Goal: Task Accomplishment & Management: Manage account settings

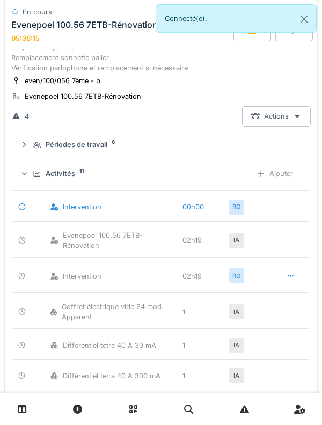
scroll to position [185, 0]
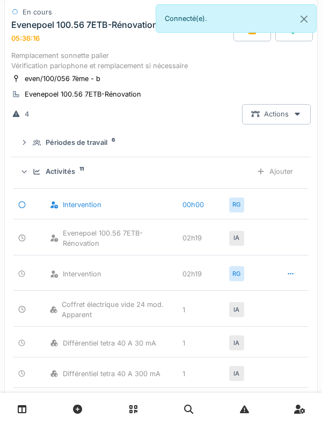
click at [40, 181] on div "Activités 11 Ajouter" at bounding box center [161, 171] width 282 height 20
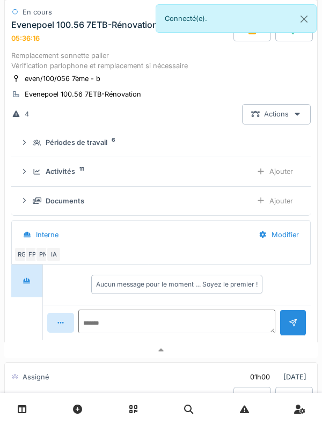
click at [35, 211] on div "Documents Ajouter" at bounding box center [161, 201] width 282 height 20
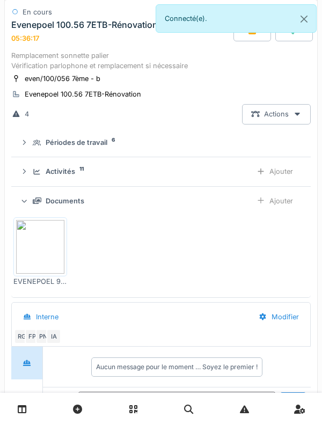
click at [34, 204] on icon at bounding box center [37, 200] width 9 height 6
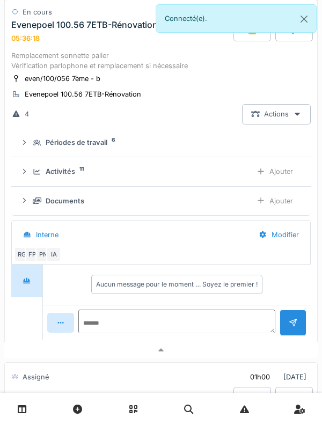
click at [275, 211] on div "Ajouter" at bounding box center [274, 201] width 55 height 20
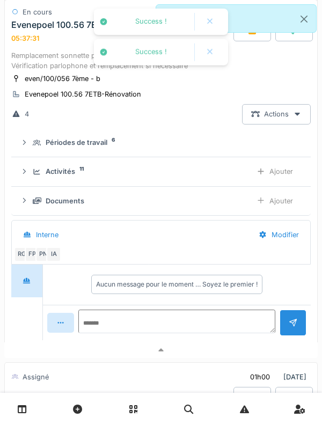
click at [279, 211] on div "Ajouter" at bounding box center [274, 201] width 55 height 20
click at [264, 211] on div "Ajouter" at bounding box center [274, 201] width 55 height 20
click at [48, 181] on div "Activités 11 Ajouter" at bounding box center [161, 171] width 282 height 20
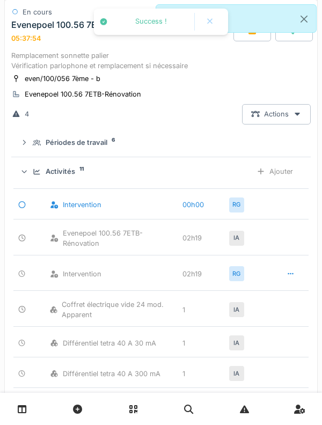
click at [41, 175] on icon at bounding box center [37, 171] width 9 height 7
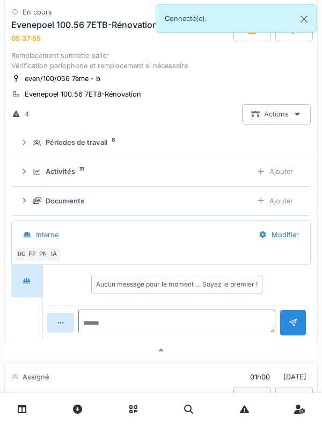
click at [34, 153] on summary "Périodes de travail 6" at bounding box center [161, 143] width 291 height 20
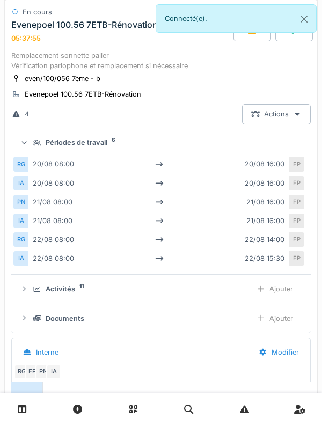
click at [31, 148] on div "Périodes de travail 6" at bounding box center [161, 142] width 282 height 10
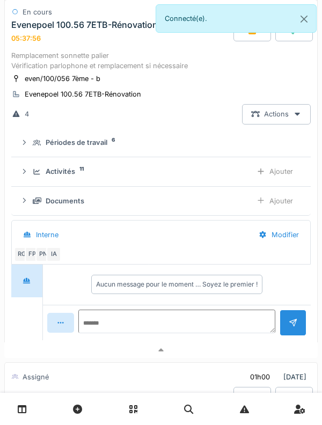
click at [26, 148] on div at bounding box center [24, 142] width 9 height 10
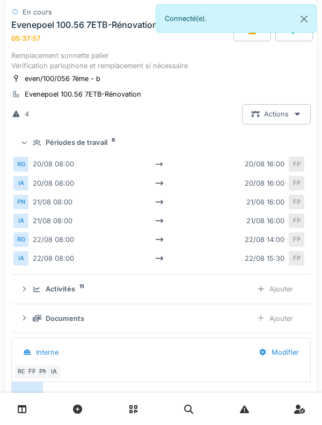
click at [28, 147] on icon at bounding box center [24, 142] width 7 height 9
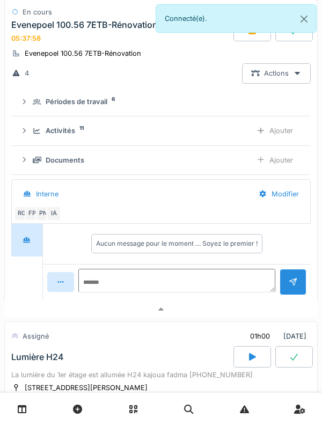
scroll to position [230, 0]
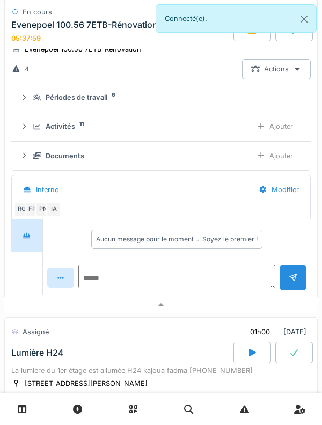
click at [33, 166] on div "Documents Ajouter" at bounding box center [161, 156] width 282 height 20
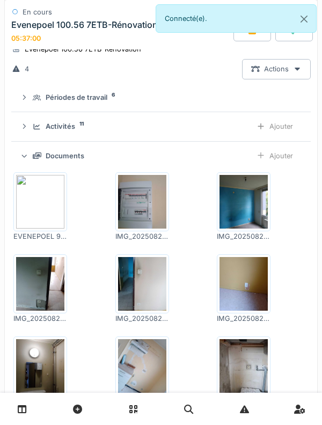
click at [31, 136] on div "Activités 11 Ajouter" at bounding box center [161, 126] width 282 height 20
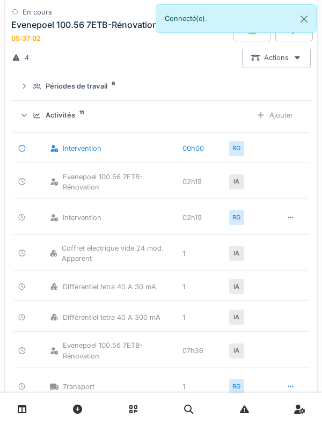
scroll to position [244, 0]
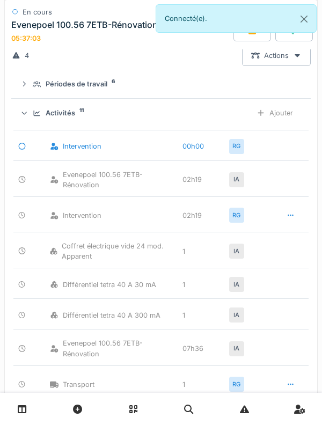
click at [29, 117] on div at bounding box center [24, 113] width 10 height 9
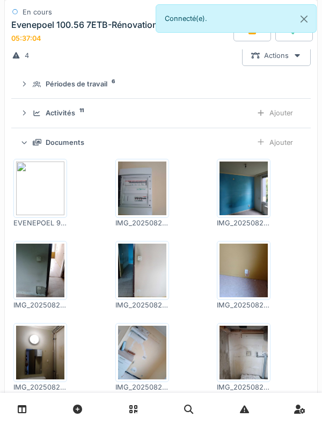
click at [37, 148] on div "Documents" at bounding box center [138, 142] width 210 height 10
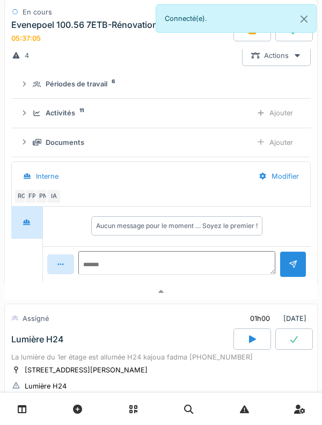
click at [27, 94] on summary "Périodes de travail 6" at bounding box center [161, 85] width 291 height 20
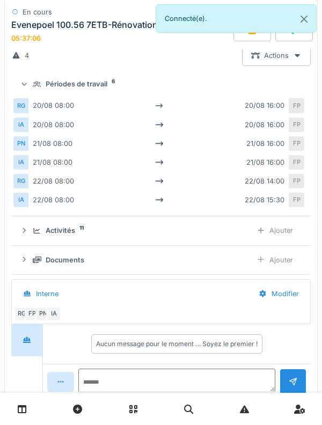
click at [18, 94] on summary "Périodes de travail 6" at bounding box center [161, 85] width 291 height 20
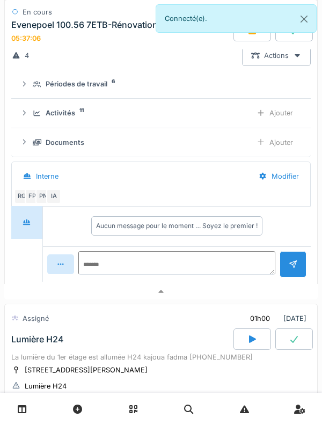
click at [32, 123] on div "Activités 11 Ajouter" at bounding box center [161, 113] width 282 height 20
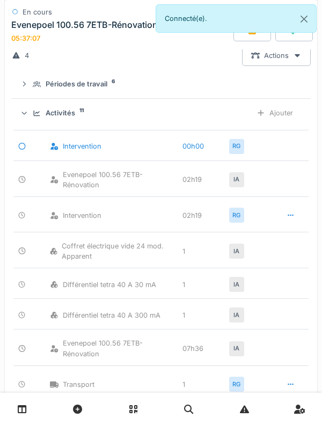
click at [31, 123] on div "Activités 11 Ajouter" at bounding box center [161, 113] width 282 height 20
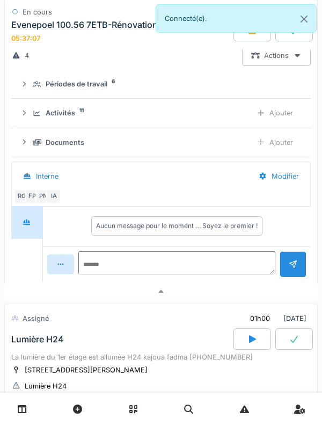
click at [31, 152] on div "Documents Ajouter" at bounding box center [161, 142] width 282 height 20
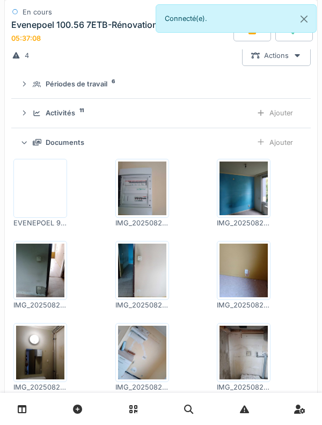
click at [34, 148] on div "Documents" at bounding box center [138, 142] width 210 height 10
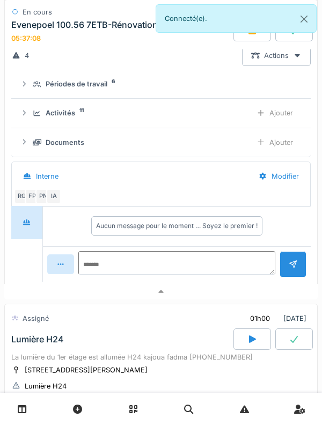
click at [33, 146] on icon at bounding box center [37, 142] width 9 height 7
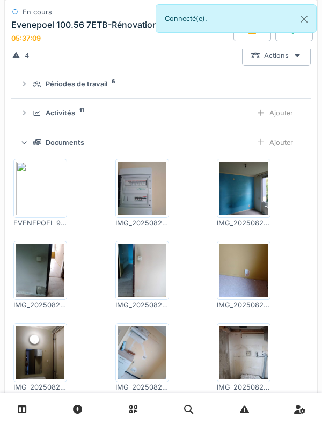
click at [35, 152] on div "Documents Ajouter" at bounding box center [161, 142] width 282 height 20
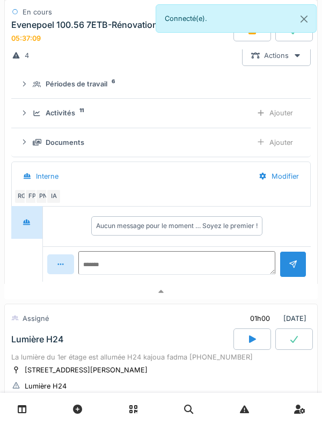
click at [35, 152] on div "Documents Ajouter" at bounding box center [161, 142] width 282 height 20
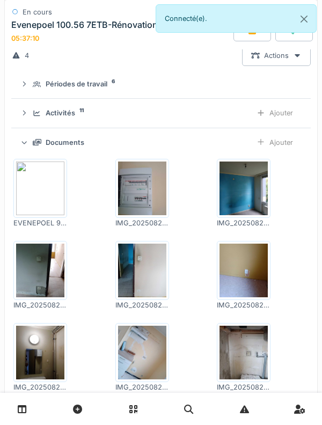
click at [28, 152] on div "Documents Ajouter" at bounding box center [161, 142] width 282 height 20
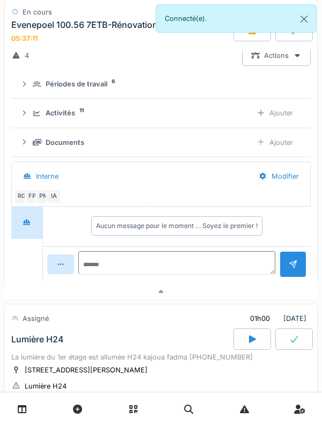
click at [26, 152] on div "Documents Ajouter" at bounding box center [161, 142] width 282 height 20
click at [22, 145] on icon at bounding box center [24, 141] width 9 height 7
click at [32, 146] on div "Documents Ajouter" at bounding box center [161, 142] width 282 height 20
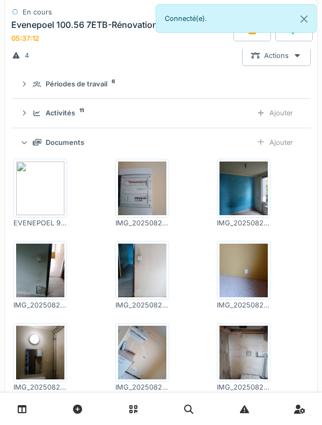
click at [28, 146] on div "Documents Ajouter" at bounding box center [161, 142] width 282 height 20
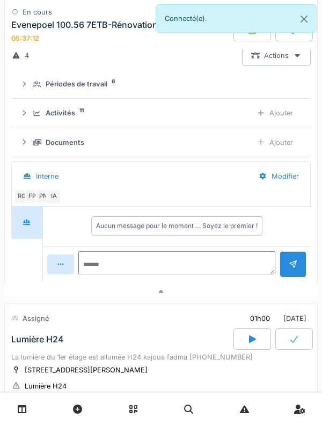
click at [32, 152] on div "Documents Ajouter" at bounding box center [161, 142] width 282 height 20
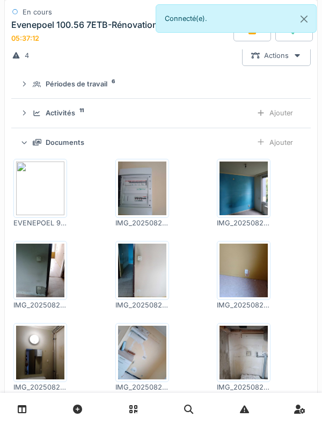
click at [32, 152] on div "Documents Ajouter" at bounding box center [161, 142] width 282 height 20
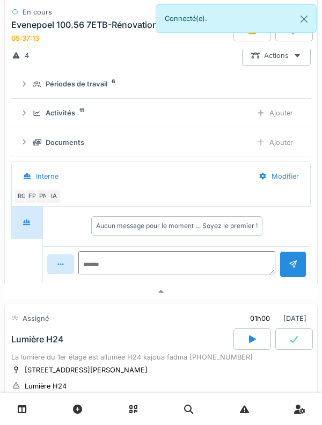
click at [34, 148] on div "Documents" at bounding box center [138, 142] width 210 height 10
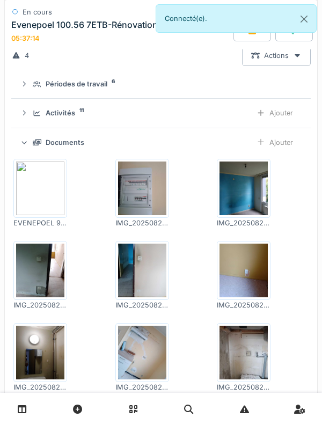
click at [35, 148] on div "Documents" at bounding box center [138, 142] width 210 height 10
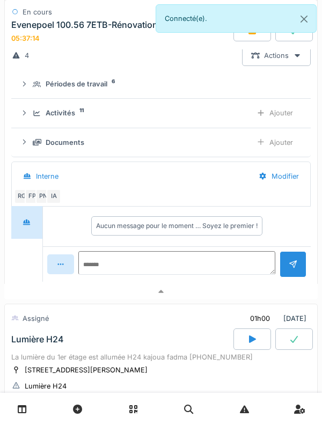
click at [33, 146] on icon at bounding box center [37, 142] width 9 height 7
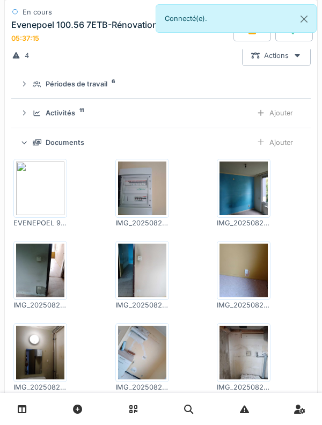
click at [34, 145] on icon at bounding box center [37, 142] width 9 height 6
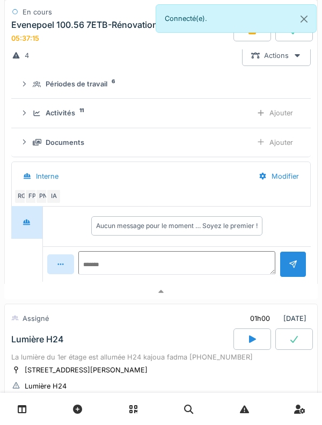
click at [35, 148] on div "Documents" at bounding box center [138, 142] width 210 height 10
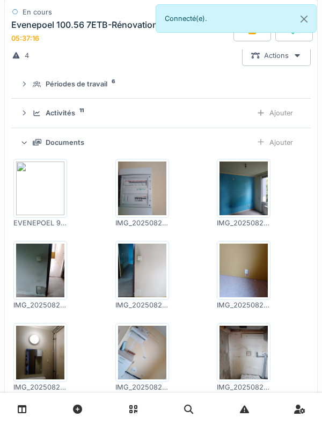
click at [35, 148] on div "Documents" at bounding box center [138, 142] width 210 height 10
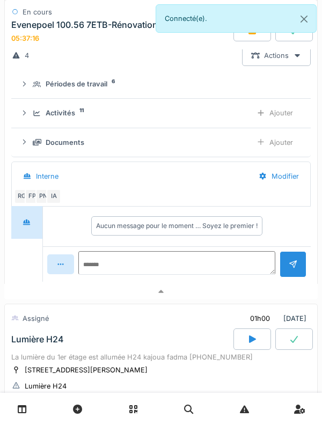
click at [35, 148] on div "Documents" at bounding box center [138, 142] width 210 height 10
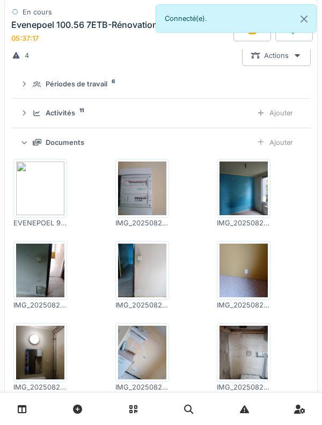
click at [35, 145] on icon at bounding box center [37, 142] width 9 height 6
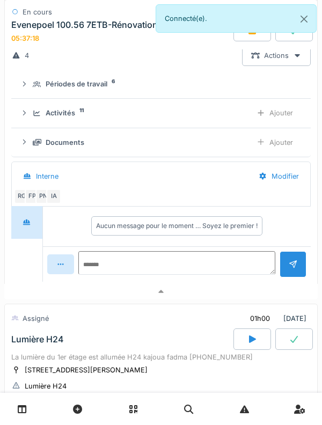
click at [35, 145] on icon at bounding box center [37, 142] width 9 height 6
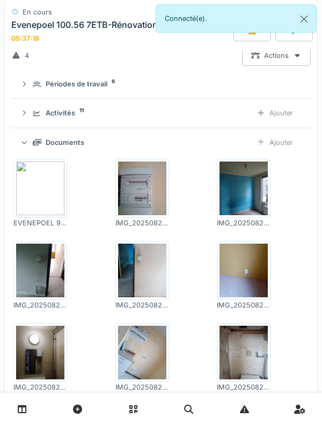
click at [34, 145] on icon at bounding box center [37, 142] width 9 height 6
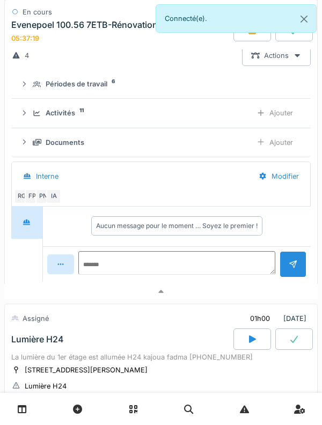
click at [37, 152] on div "Documents Ajouter" at bounding box center [161, 142] width 282 height 20
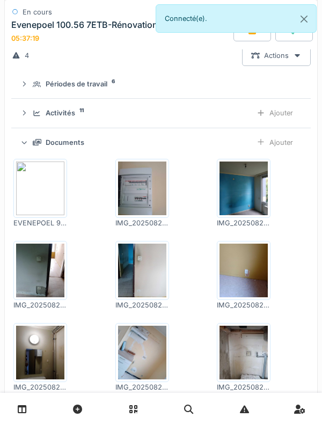
click at [40, 152] on div "Documents Ajouter" at bounding box center [161, 142] width 282 height 20
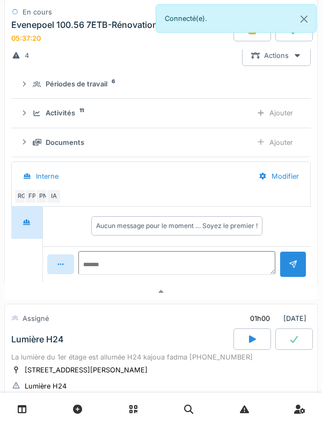
click at [36, 152] on div "Documents Ajouter" at bounding box center [161, 142] width 282 height 20
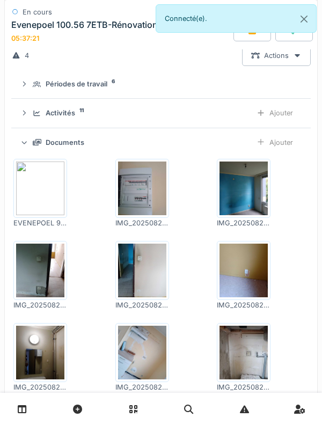
click at [38, 145] on icon at bounding box center [37, 142] width 9 height 6
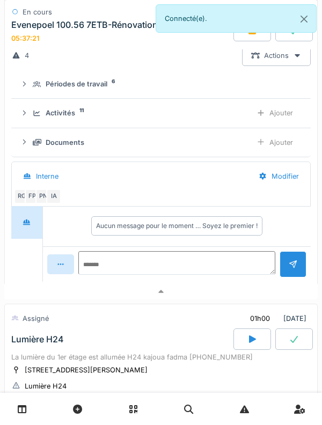
click at [39, 152] on div "Documents Ajouter" at bounding box center [161, 142] width 282 height 20
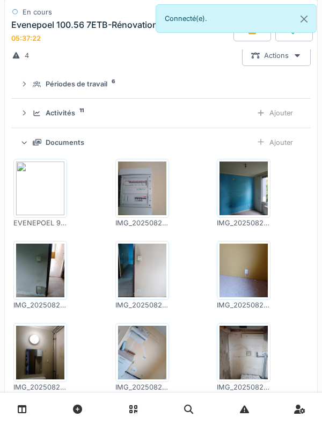
click at [36, 148] on div "Documents" at bounding box center [138, 142] width 210 height 10
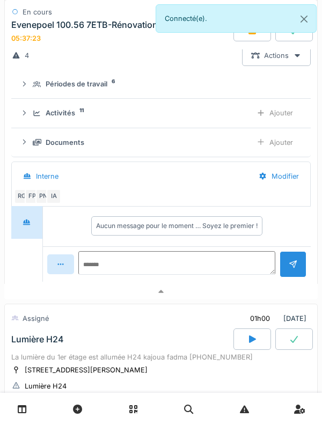
click at [27, 118] on div at bounding box center [24, 113] width 9 height 10
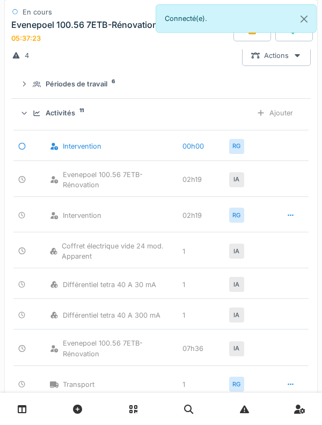
click at [28, 117] on icon at bounding box center [24, 113] width 7 height 9
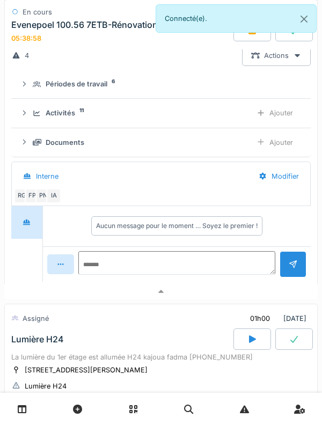
scroll to position [243, 0]
click at [318, 245] on div "ven. 22 août 2025 Par jour En retard 16 En cours 22/08/2025 Evenepoel 100.56 7E…" at bounding box center [161, 212] width 322 height 425
click at [77, 148] on div "Documents" at bounding box center [65, 143] width 39 height 10
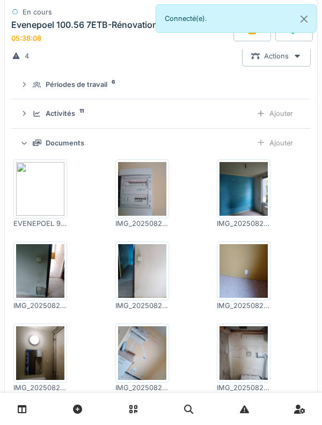
click at [56, 146] on div "Documents Ajouter" at bounding box center [161, 143] width 282 height 20
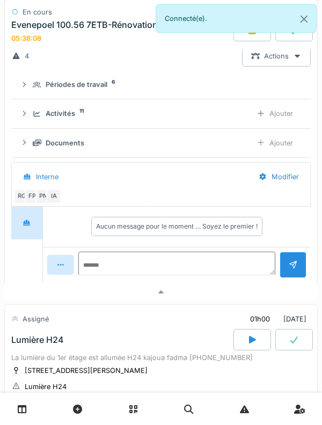
click at [64, 119] on div "Activités" at bounding box center [61, 113] width 30 height 10
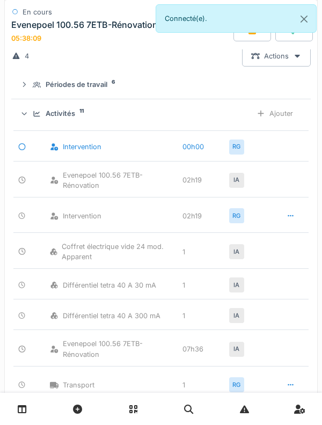
click at [289, 123] on div "Ajouter" at bounding box center [274, 114] width 55 height 20
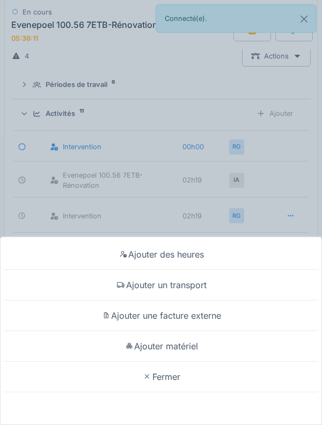
click at [209, 350] on div "Ajouter matériel" at bounding box center [161, 346] width 316 height 31
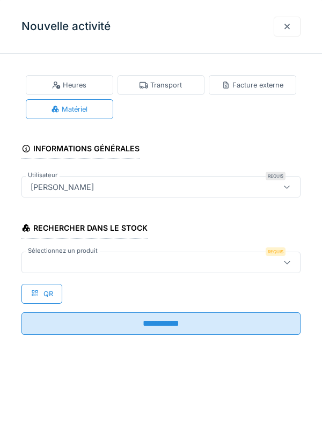
click at [284, 271] on div at bounding box center [287, 262] width 26 height 20
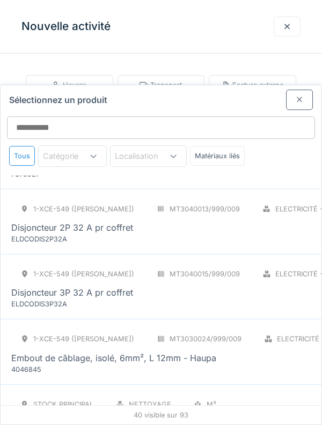
scroll to position [1765, 0]
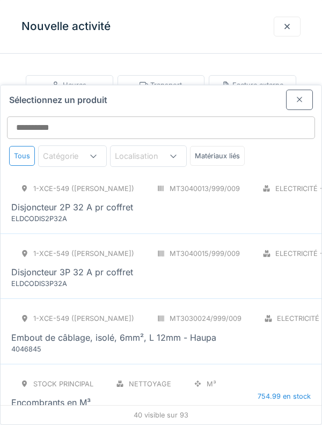
click at [150, 266] on div "Disjoncteur 3P 32 A pr coffret" at bounding box center [266, 272] width 511 height 13
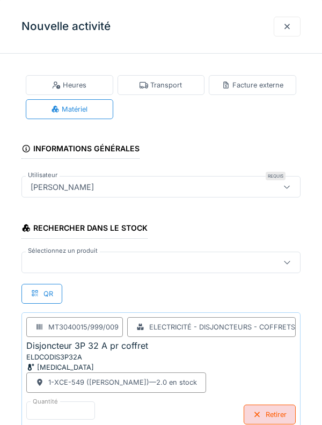
click at [264, 422] on div "Retirer" at bounding box center [270, 414] width 52 height 20
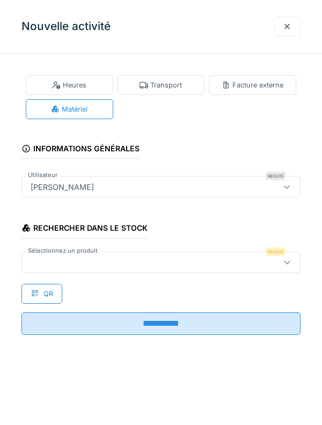
click at [157, 260] on div at bounding box center [143, 262] width 234 height 12
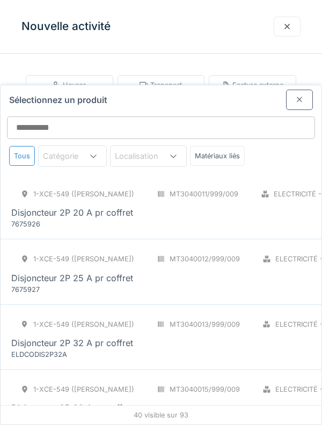
scroll to position [1624, 0]
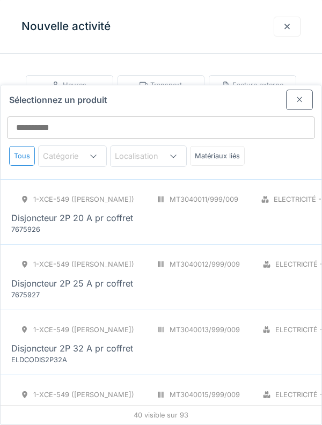
click at [111, 355] on div "ELDCODIS2P32A" at bounding box center [75, 360] width 129 height 10
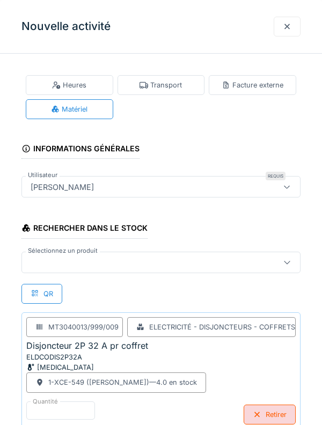
click at [242, 269] on div at bounding box center [160, 262] width 279 height 21
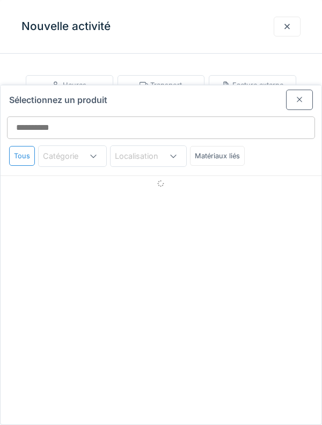
scroll to position [18, 0]
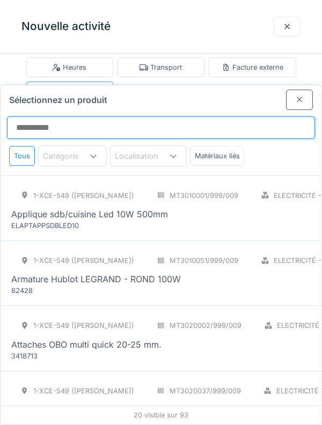
click at [152, 116] on input "Sélectionnez un produit" at bounding box center [161, 127] width 308 height 23
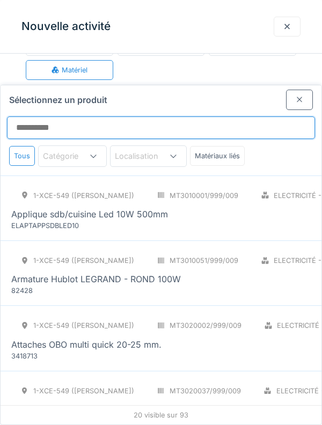
scroll to position [60, 0]
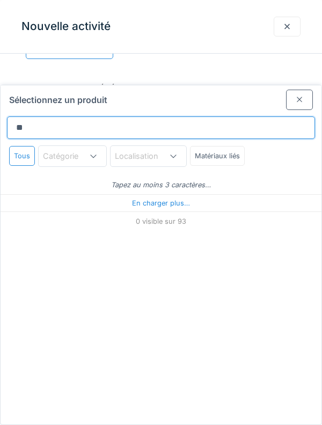
type input "***"
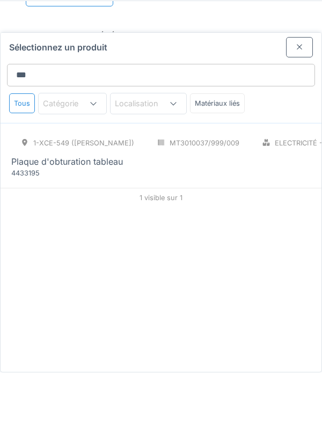
click at [278, 208] on div "Plaque d'obturation tableau" at bounding box center [270, 214] width 518 height 13
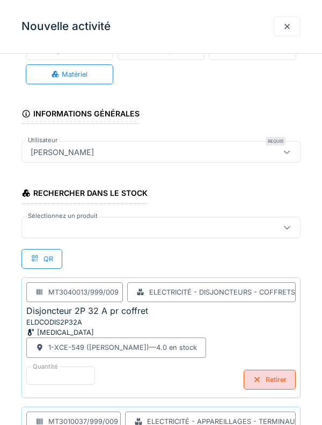
click at [186, 236] on div at bounding box center [160, 227] width 279 height 21
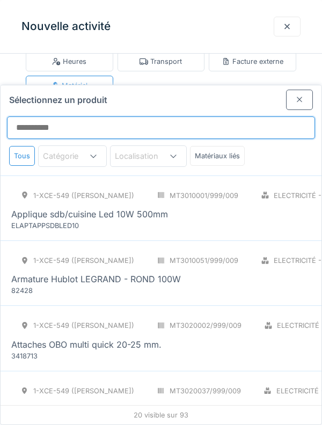
click at [176, 116] on input "Sélectionnez un produit" at bounding box center [161, 127] width 308 height 23
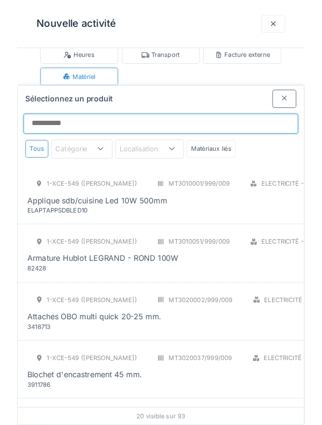
scroll to position [46, 0]
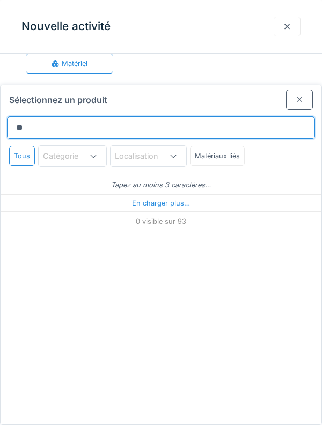
type input "***"
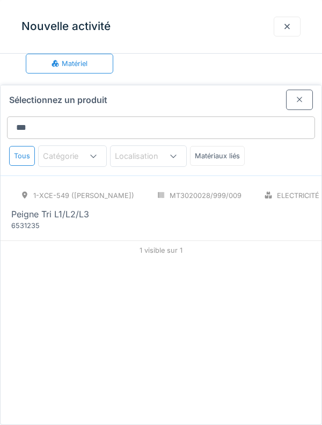
click at [290, 90] on div at bounding box center [299, 100] width 27 height 20
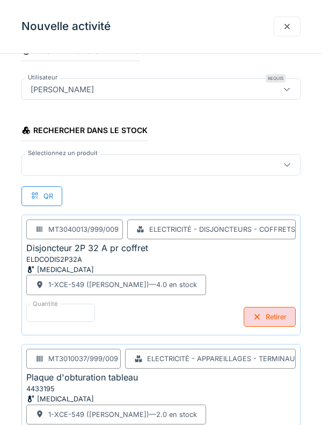
scroll to position [147, 0]
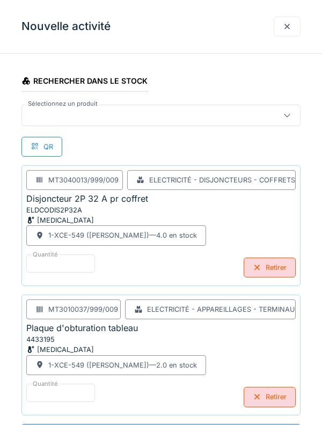
click at [130, 123] on div at bounding box center [160, 115] width 279 height 21
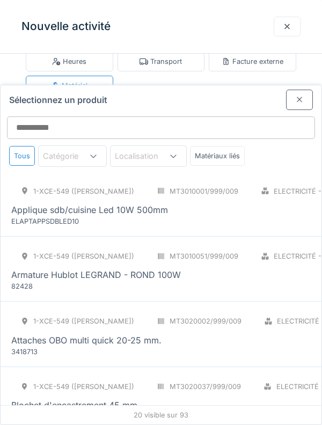
scroll to position [0, 0]
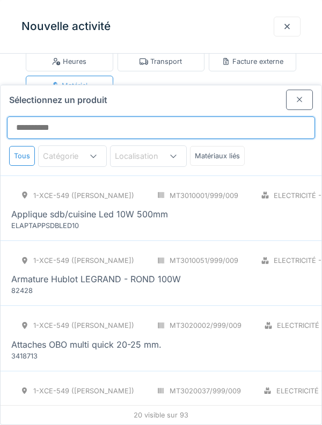
click at [188, 116] on input "Sélectionnez un produit" at bounding box center [161, 127] width 308 height 23
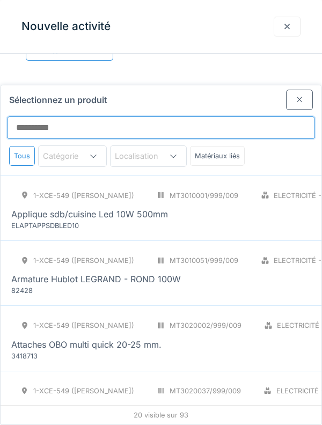
scroll to position [75, 0]
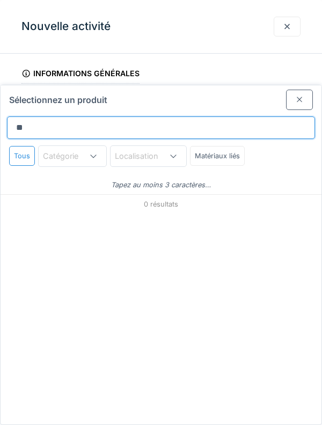
type input "*"
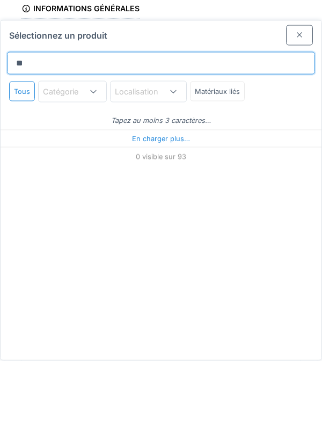
type input "***"
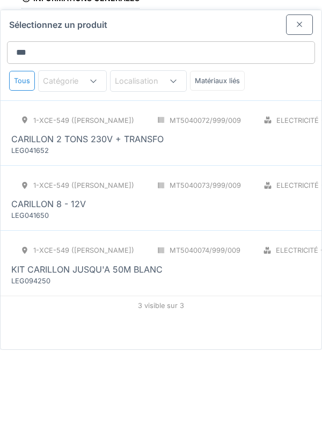
click at [266, 208] on div "CARILLON 2 TONS 230V + TRANSFO" at bounding box center [243, 214] width 465 height 13
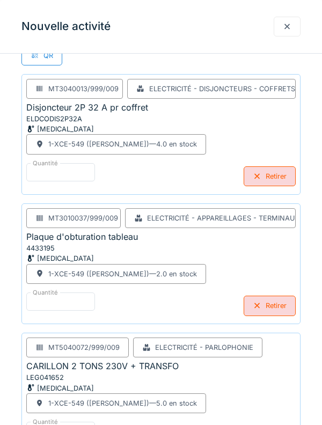
scroll to position [241, 0]
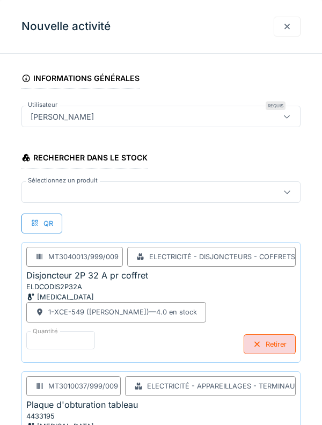
click at [127, 198] on div at bounding box center [160, 191] width 279 height 21
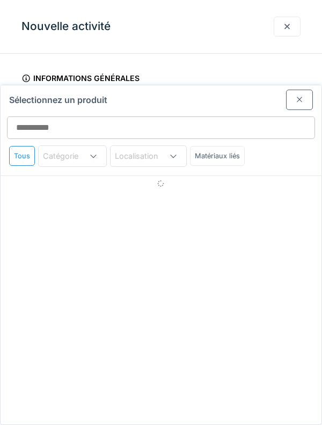
scroll to position [49, 0]
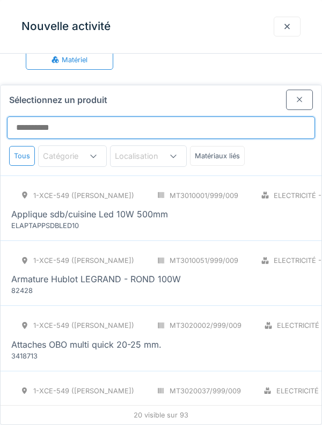
click at [126, 116] on input "Sélectionnez un produit" at bounding box center [161, 127] width 308 height 23
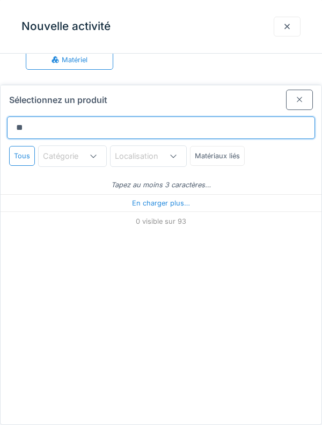
type input "***"
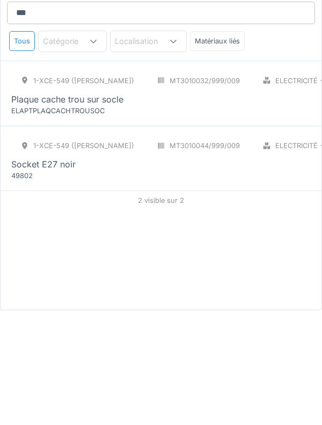
click at [129, 285] on div "49802" at bounding box center [75, 290] width 129 height 10
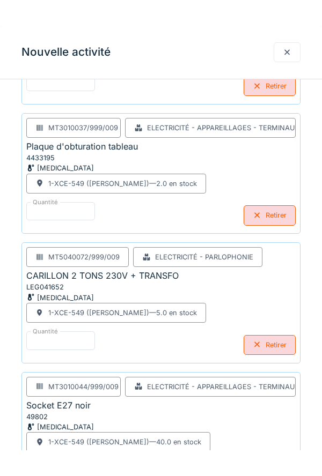
scroll to position [406, 0]
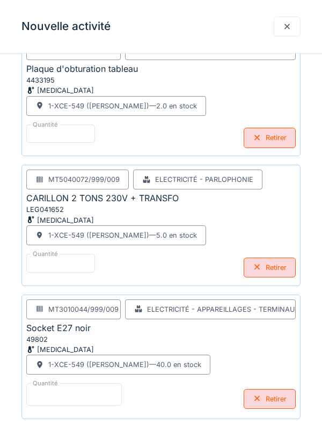
click at [99, 396] on input "*" at bounding box center [73, 394] width 95 height 23
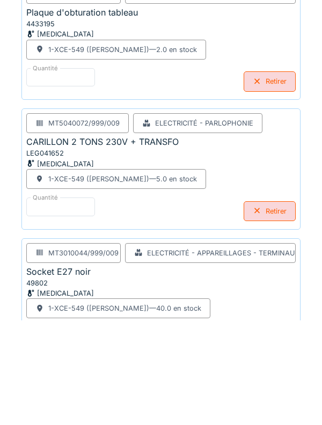
scroll to position [461, 0]
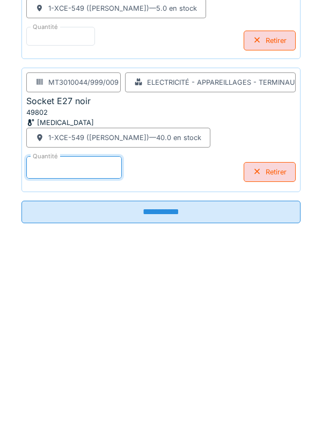
type input "*"
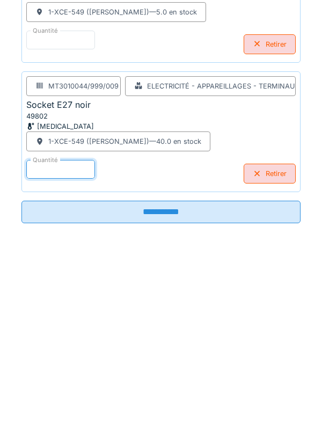
click at [193, 383] on input "**********" at bounding box center [160, 383] width 279 height 23
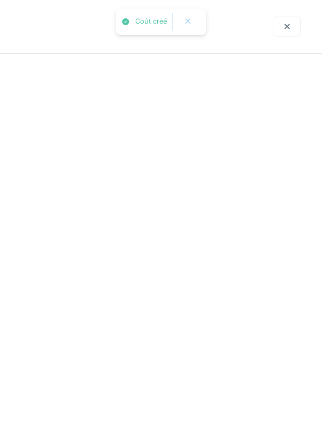
scroll to position [0, 0]
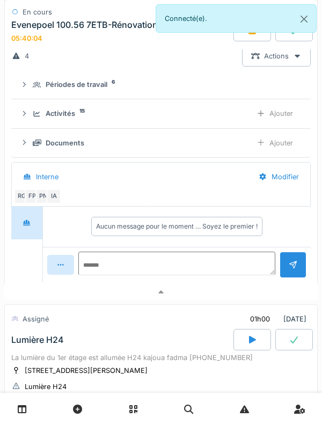
click at [71, 123] on div "Activités 15 Ajouter" at bounding box center [161, 114] width 282 height 20
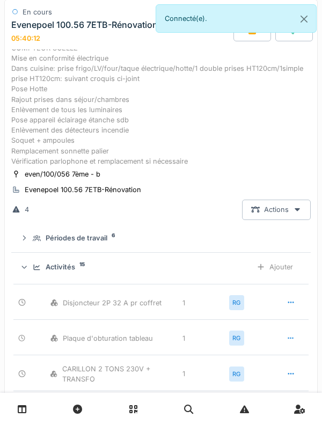
scroll to position [108, 0]
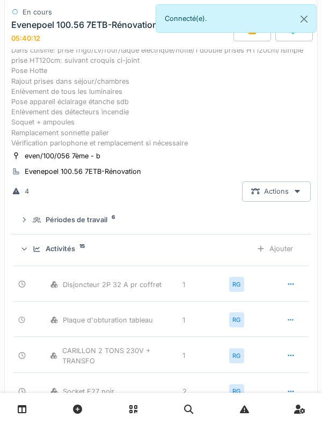
click at [283, 259] on div "Ajouter" at bounding box center [274, 249] width 55 height 20
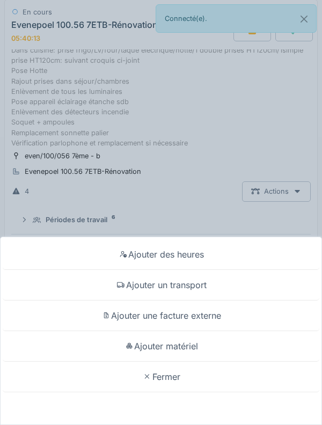
click at [199, 347] on div "Ajouter matériel" at bounding box center [161, 346] width 316 height 31
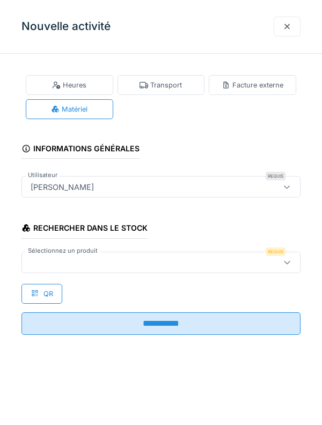
click at [157, 261] on div at bounding box center [143, 262] width 234 height 12
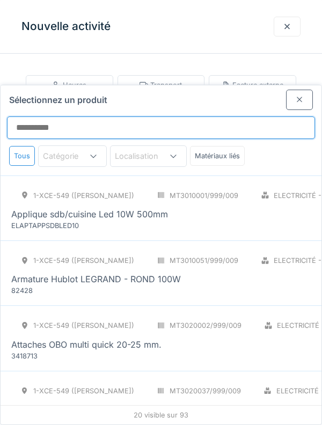
click at [171, 116] on input "Sélectionnez un produit" at bounding box center [161, 127] width 308 height 23
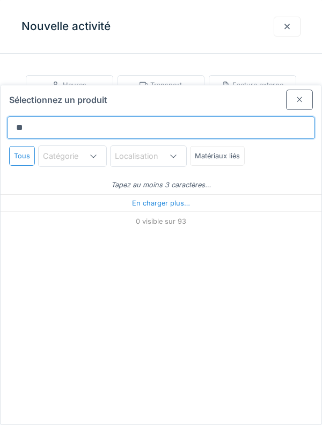
type input "***"
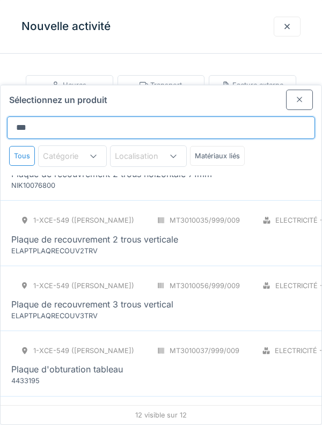
scroll to position [291, 0]
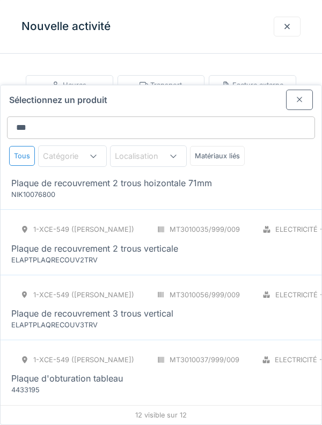
click at [261, 242] on div "Plaque de recouvrement 2 trous verticale" at bounding box center [270, 248] width 518 height 13
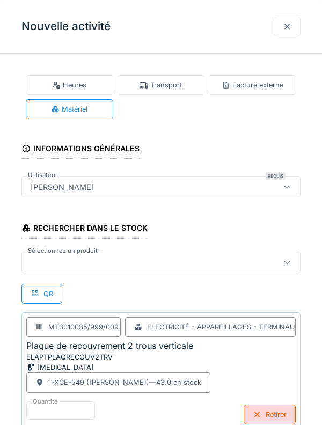
click at [218, 261] on div at bounding box center [143, 262] width 234 height 12
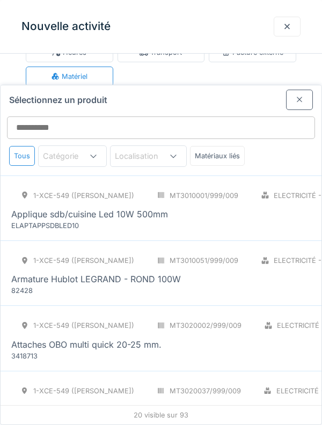
scroll to position [49, 0]
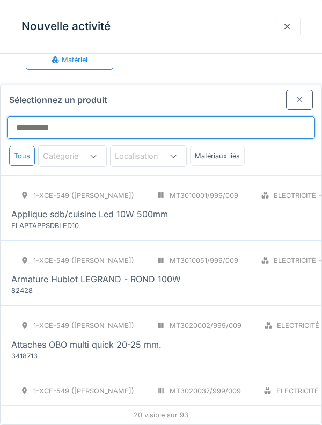
click at [215, 116] on input "Sélectionnez un produit" at bounding box center [161, 127] width 308 height 23
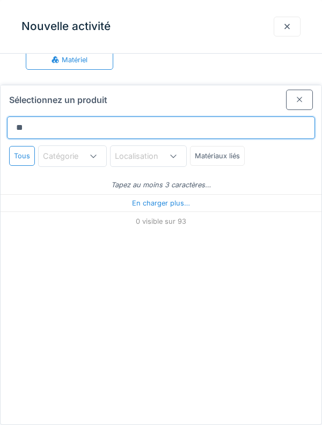
type input "***"
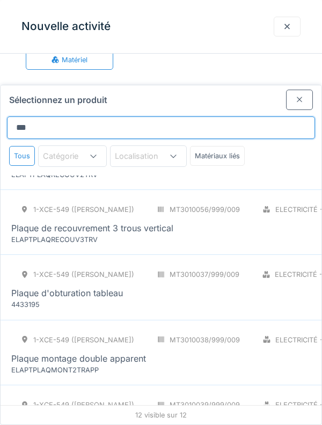
scroll to position [510, 0]
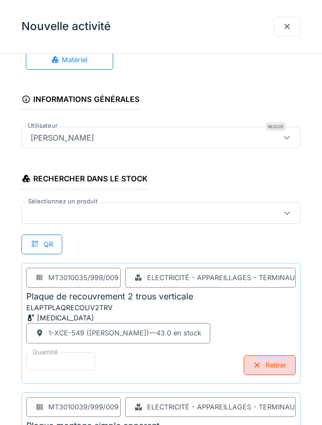
scroll to position [147, 0]
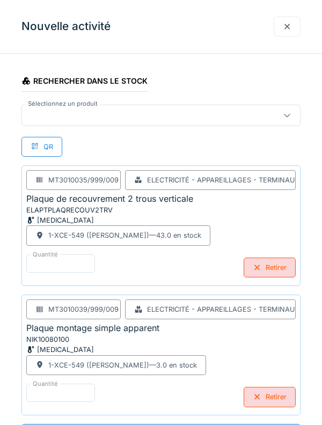
click at [268, 400] on div "Retirer" at bounding box center [270, 397] width 52 height 20
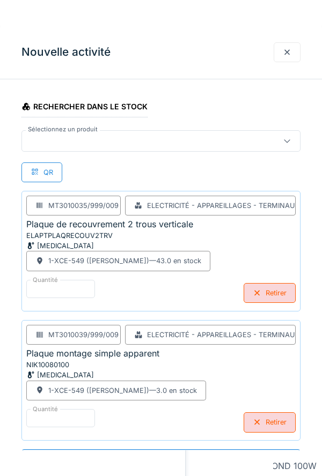
scroll to position [18, 0]
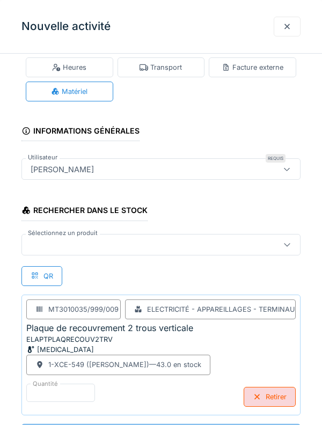
click at [151, 252] on div at bounding box center [160, 244] width 279 height 21
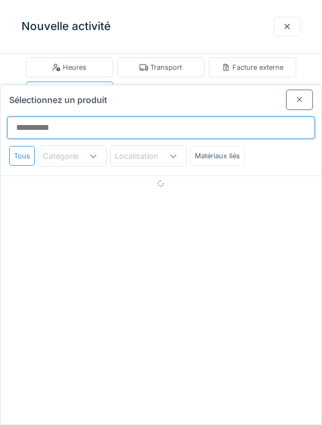
click at [164, 116] on input "Sélectionnez un produit" at bounding box center [161, 127] width 308 height 23
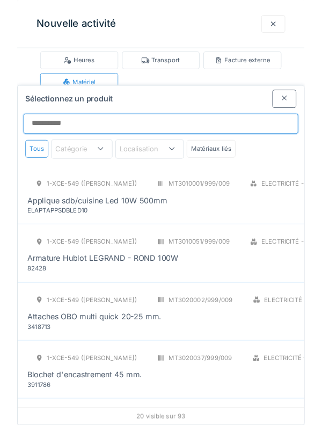
scroll to position [0, 0]
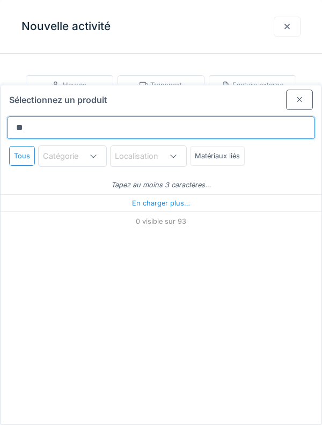
type input "***"
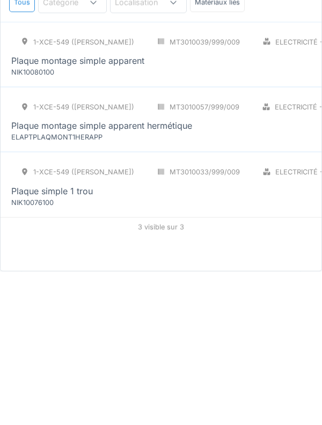
click at [251, 315] on div "1-XCE-549 (ROBERT) MT3010033/999/009 Electricité - Appareillages - terminaux PC…" at bounding box center [270, 337] width 518 height 45
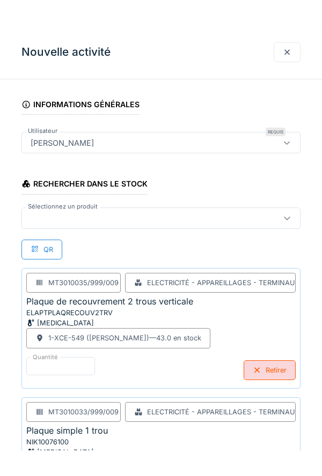
scroll to position [147, 0]
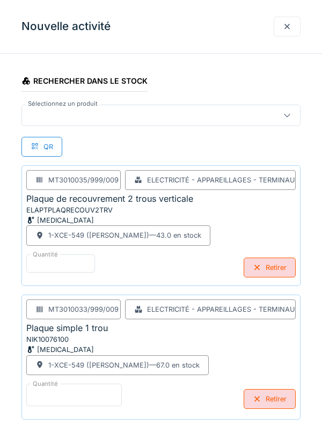
click at [75, 401] on input "*" at bounding box center [73, 395] width 95 height 23
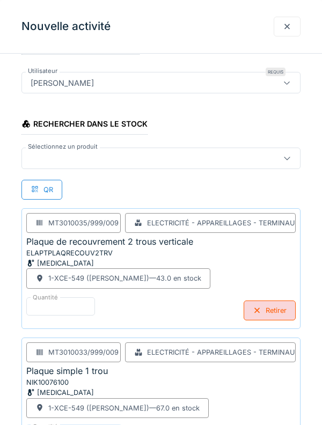
scroll to position [102, 0]
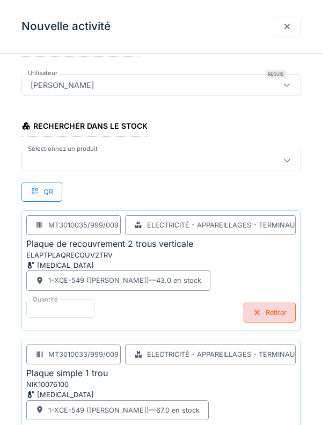
type input "**"
click at [191, 164] on div at bounding box center [143, 160] width 234 height 12
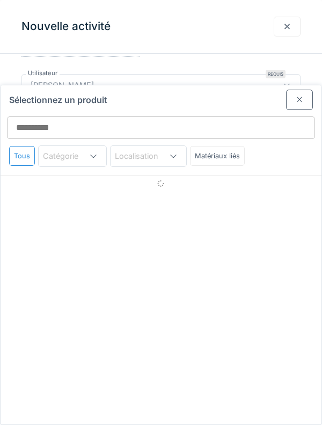
scroll to position [49, 0]
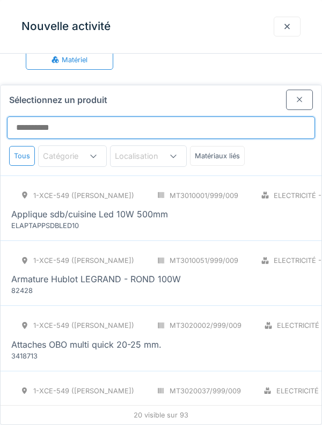
click at [187, 116] on input "Sélectionnez un produit" at bounding box center [161, 127] width 308 height 23
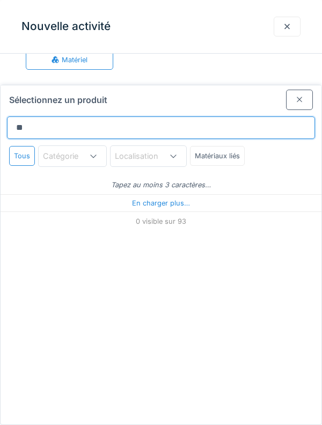
type input "***"
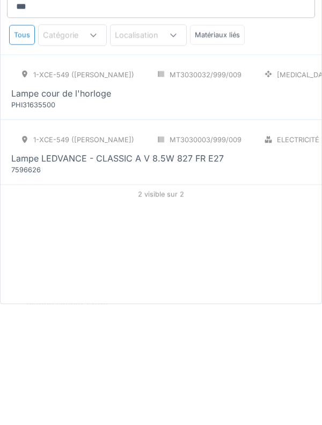
click at [177, 272] on div "Lampe LEDVANCE - CLASSIC A V 8.5W 827 FR E27" at bounding box center [117, 278] width 212 height 13
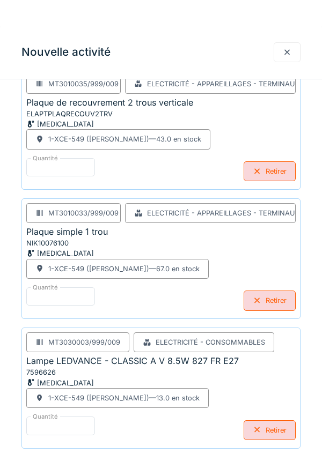
scroll to position [276, 0]
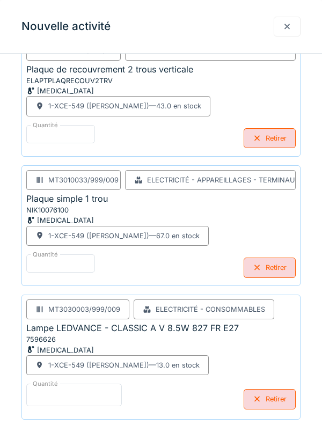
click at [101, 390] on input "*" at bounding box center [73, 395] width 95 height 23
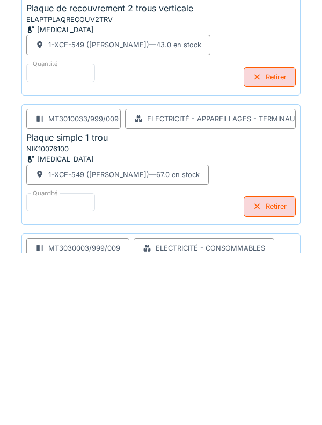
scroll to position [332, 0]
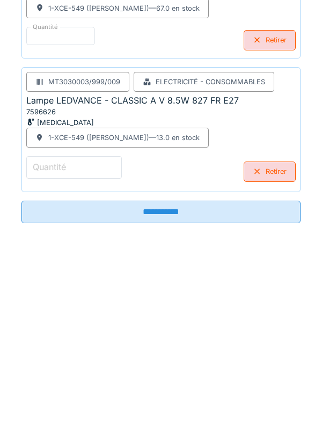
type input "*"
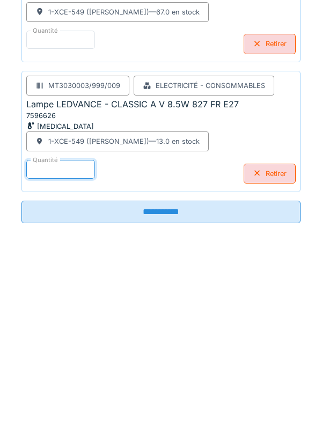
click at [199, 380] on input "**********" at bounding box center [160, 383] width 279 height 23
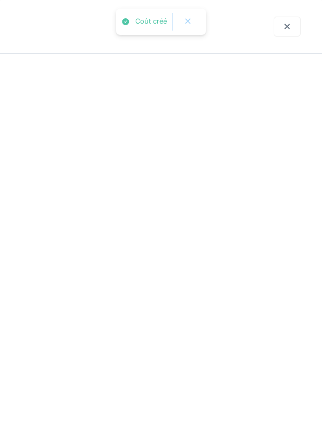
scroll to position [0, 0]
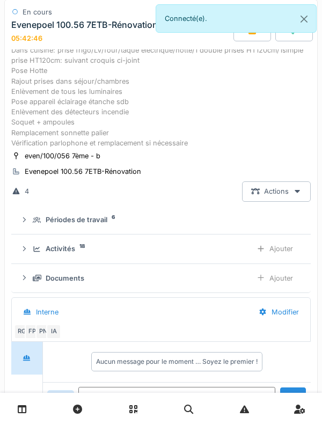
click at [57, 283] on div "Documents" at bounding box center [65, 278] width 39 height 10
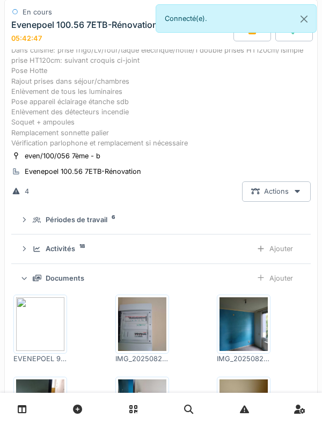
click at [64, 288] on div "Documents Ajouter" at bounding box center [161, 278] width 282 height 20
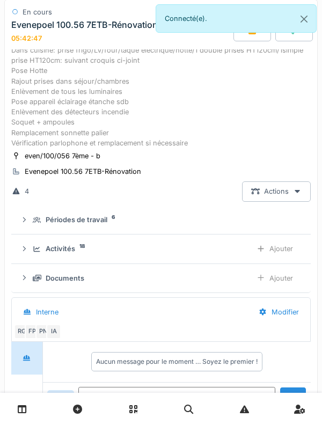
click at [75, 259] on div "Activités 18 Ajouter" at bounding box center [161, 249] width 282 height 20
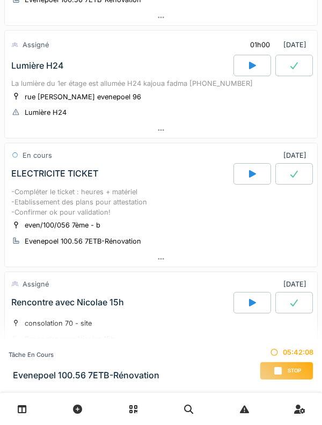
scroll to position [234, 0]
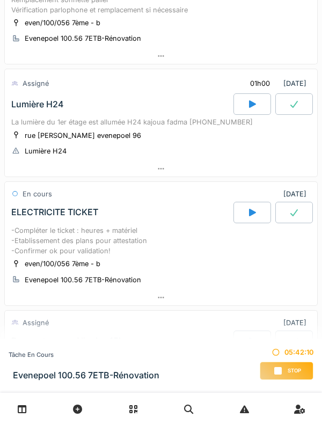
click at [61, 141] on div "[STREET_ADDRESS][PERSON_NAME]" at bounding box center [83, 135] width 116 height 10
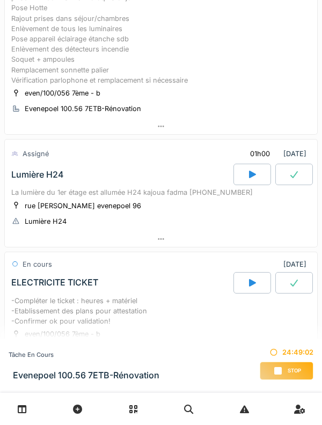
click at [154, 185] on div "Lumière H24" at bounding box center [121, 174] width 224 height 21
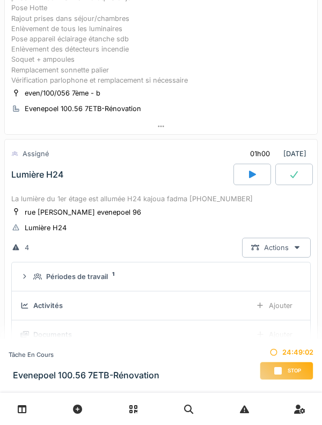
scroll to position [270, 0]
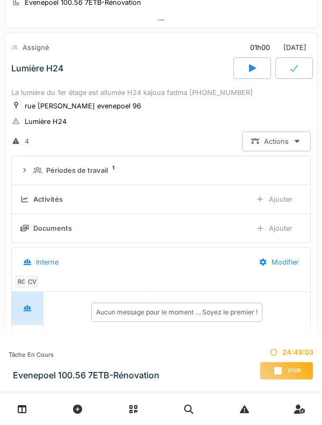
click at [53, 209] on div "Activités Ajouter" at bounding box center [160, 199] width 281 height 20
click at [278, 209] on div "Ajouter" at bounding box center [274, 199] width 55 height 20
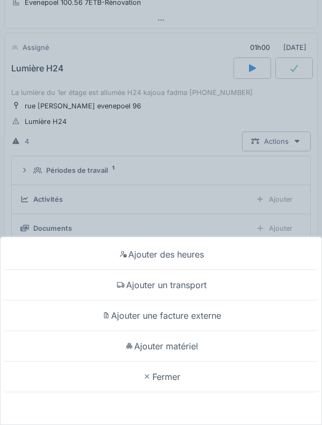
click at [187, 256] on div "Ajouter des heures" at bounding box center [161, 254] width 316 height 31
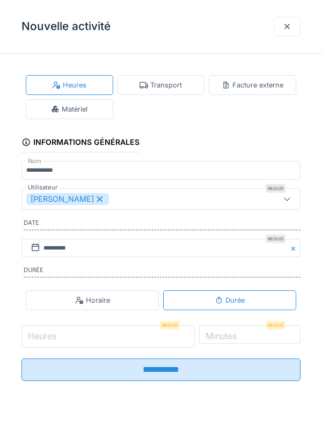
click at [100, 341] on input "Heures" at bounding box center [107, 336] width 173 height 23
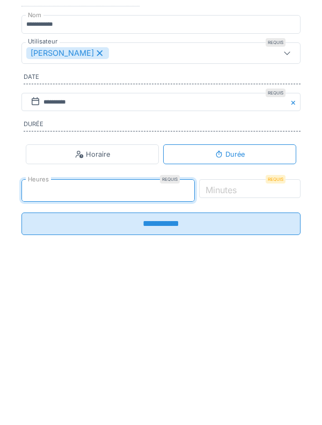
type input "*"
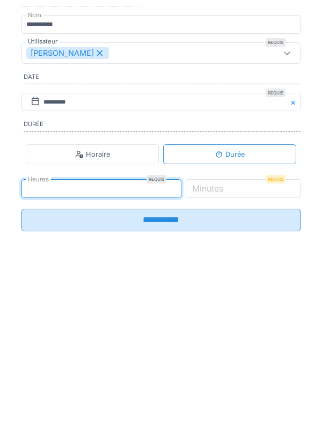
click at [225, 341] on label "Minutes" at bounding box center [207, 334] width 35 height 13
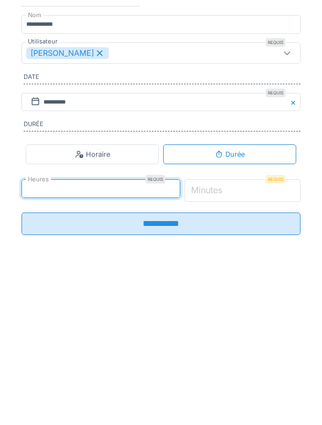
click at [254, 344] on input "*" at bounding box center [243, 336] width 116 height 23
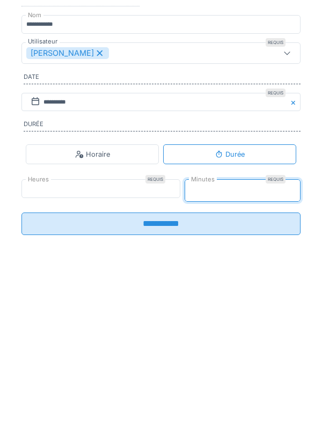
type input "**"
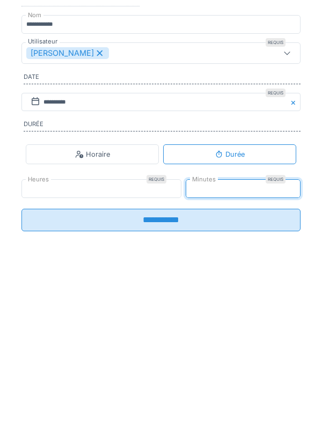
click at [215, 377] on input "**********" at bounding box center [160, 366] width 279 height 23
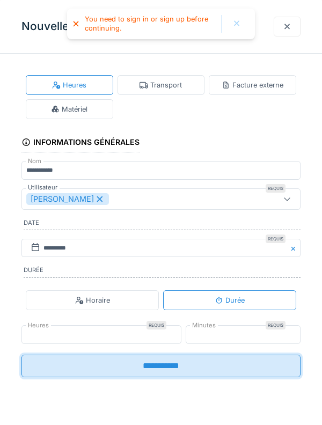
click at [171, 368] on input "**********" at bounding box center [160, 366] width 279 height 23
click at [172, 375] on input "**********" at bounding box center [160, 366] width 279 height 23
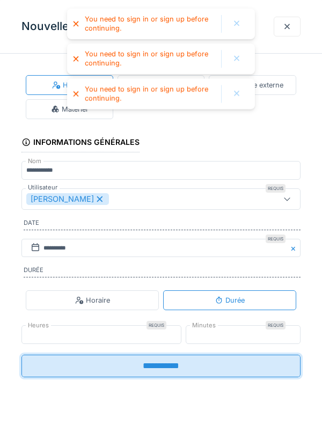
click at [176, 374] on input "**********" at bounding box center [160, 366] width 279 height 23
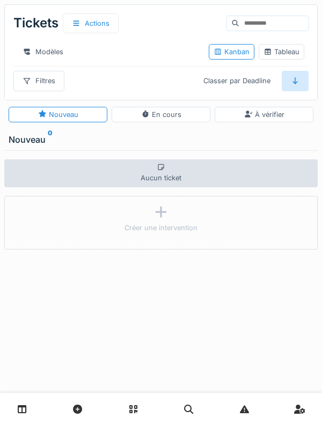
click at [26, 407] on icon at bounding box center [22, 408] width 9 height 9
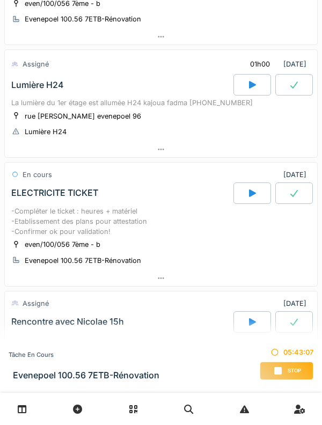
scroll to position [255, 0]
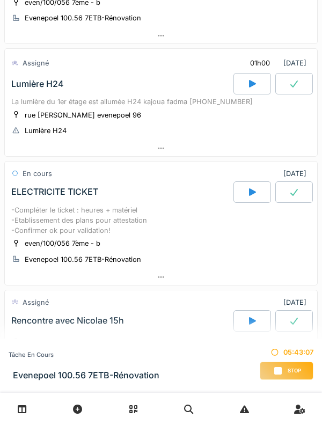
click at [28, 107] on div "La lumière du 1er étage est allumée H24 kajoua fadma 0483.39.37.08" at bounding box center [160, 102] width 299 height 10
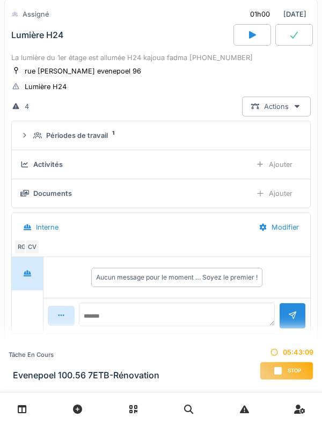
scroll to position [331, 0]
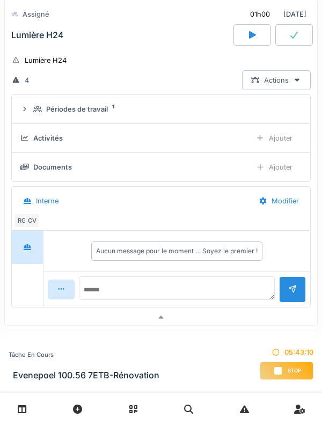
click at [274, 148] on div "Ajouter" at bounding box center [274, 138] width 55 height 20
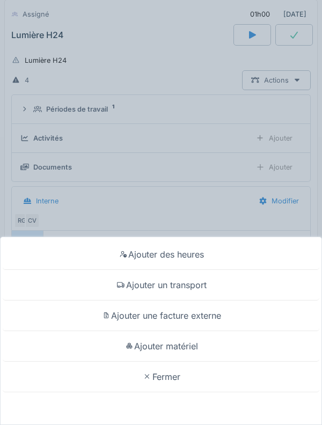
click at [246, 250] on div "Ajouter des heures" at bounding box center [161, 254] width 316 height 31
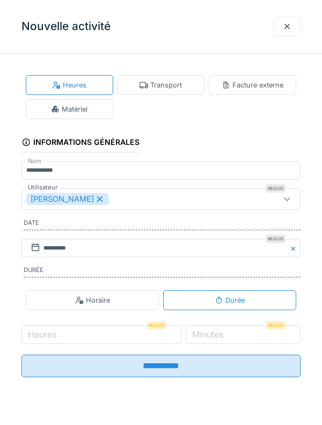
click at [90, 320] on fieldset "**********" at bounding box center [160, 223] width 279 height 323
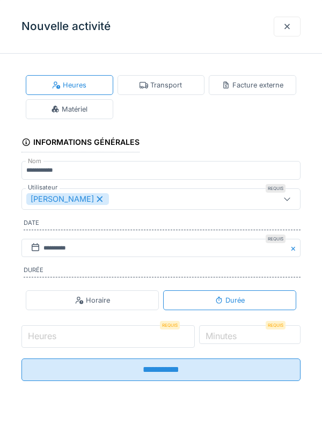
click at [118, 341] on input "Heures" at bounding box center [107, 336] width 173 height 23
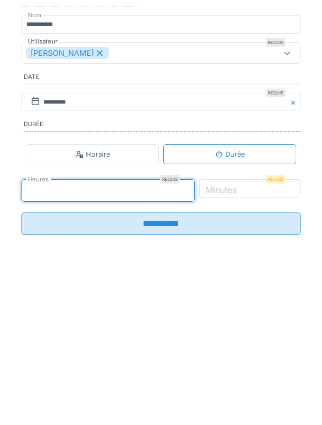
type input "*"
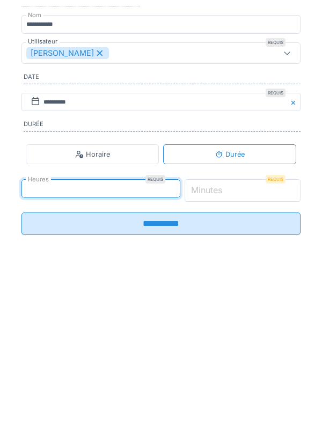
click at [268, 341] on input "*" at bounding box center [243, 336] width 116 height 23
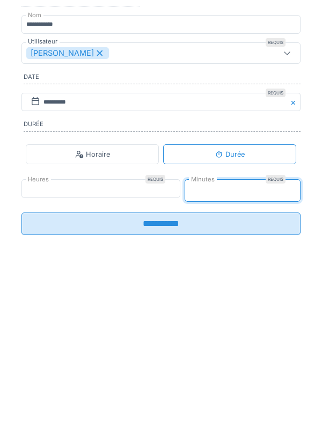
type input "**"
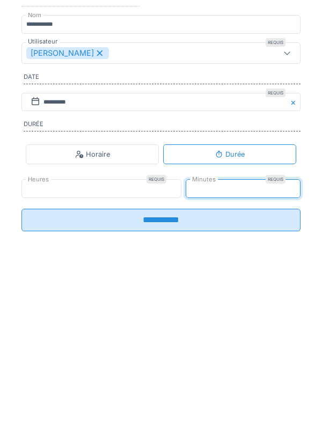
click at [250, 377] on input "**********" at bounding box center [160, 366] width 279 height 23
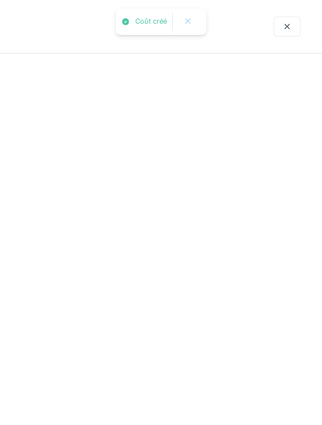
click at [246, 336] on div "En cours 22/08/2025 Evenepoel 100.56 7ETB-Rénovation 05:43:26 COMPTEUR SCELLE M…" at bounding box center [160, 150] width 313 height 803
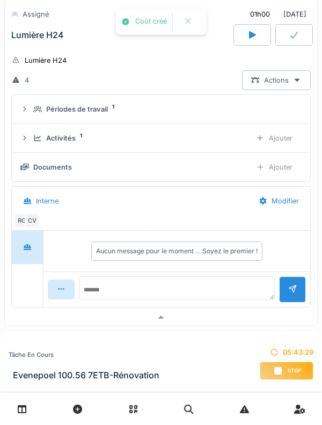
click at [31, 140] on div "Activités 1 Ajouter" at bounding box center [160, 138] width 281 height 20
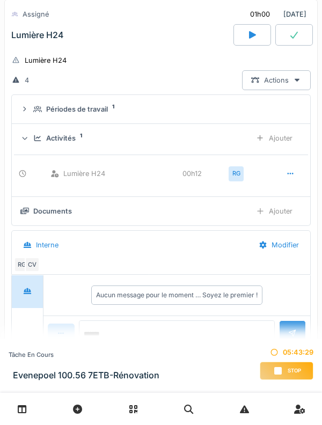
click at [48, 143] on div "Activités" at bounding box center [61, 138] width 30 height 10
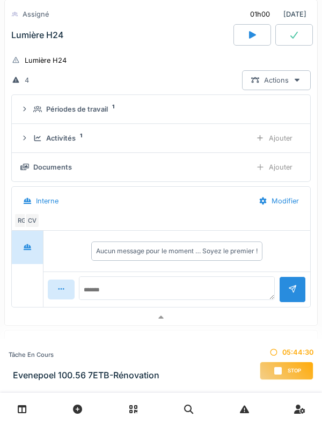
click at [36, 114] on div "Périodes de travail 1" at bounding box center [165, 109] width 264 height 10
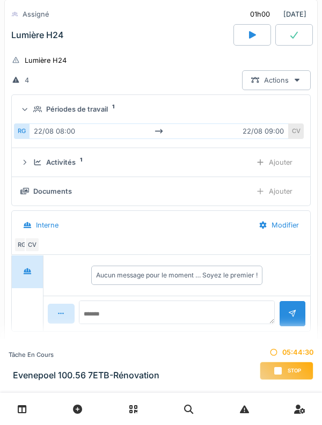
click at [32, 114] on div "Périodes de travail 1" at bounding box center [160, 109] width 281 height 10
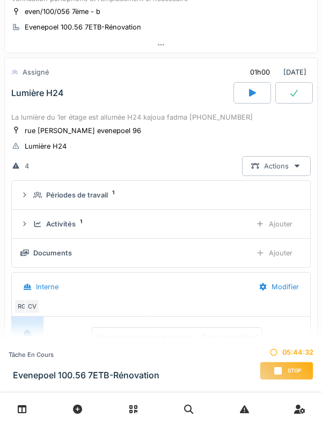
scroll to position [227, 0]
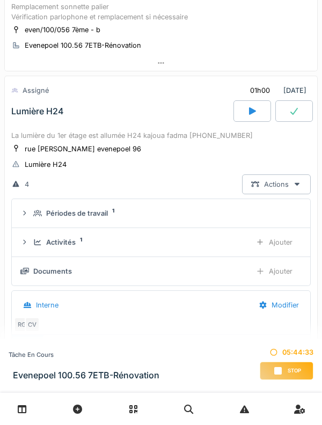
click at [33, 141] on div "La lumière du 1er étage est allumée H24 kajoua fadma [PHONE_NUMBER]" at bounding box center [160, 135] width 299 height 10
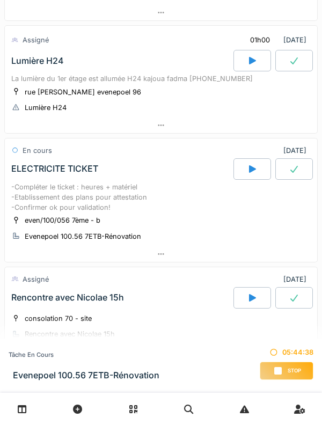
scroll to position [356, 0]
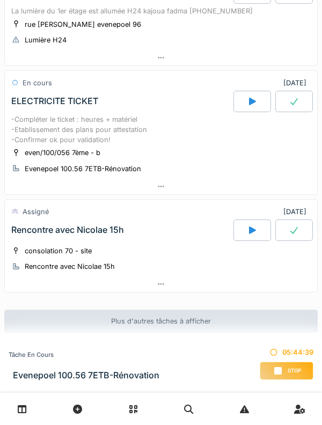
click at [39, 118] on div "-Compléter le ticket : heures + matériel -Etablissement des plans pour attestat…" at bounding box center [160, 129] width 299 height 31
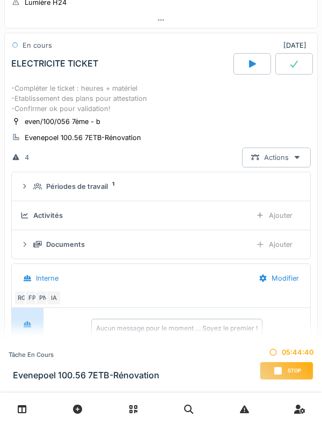
click at [41, 100] on div "-Compléter le ticket : heures + matériel -Etablissement des plans pour attestat…" at bounding box center [160, 98] width 299 height 31
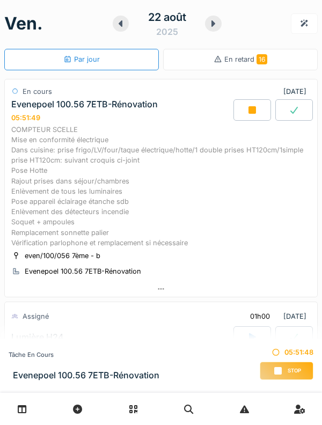
scroll to position [0, 0]
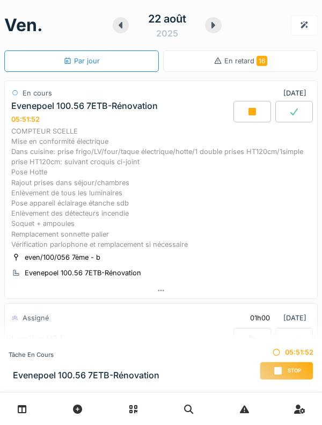
click at [17, 402] on link at bounding box center [22, 408] width 27 height 25
click at [25, 406] on icon at bounding box center [22, 408] width 9 height 9
click at [217, 33] on div "22 août 2025" at bounding box center [167, 25] width 109 height 33
click at [216, 33] on div at bounding box center [213, 25] width 17 height 16
click at [214, 32] on div at bounding box center [213, 25] width 17 height 16
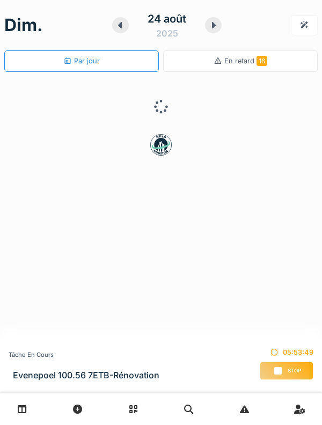
click at [213, 33] on div at bounding box center [213, 25] width 17 height 16
click at [206, 31] on div "25 août 2025" at bounding box center [166, 25] width 109 height 33
click at [206, 31] on div at bounding box center [212, 25] width 17 height 16
click at [205, 30] on div "26 août 2025" at bounding box center [166, 25] width 109 height 33
click at [209, 30] on div at bounding box center [213, 25] width 17 height 16
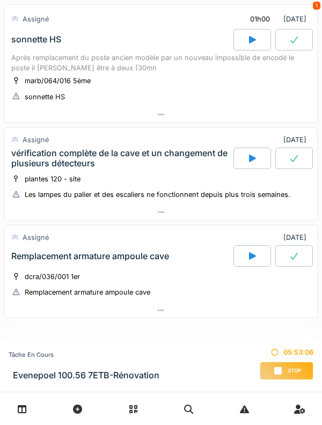
scroll to position [201, 0]
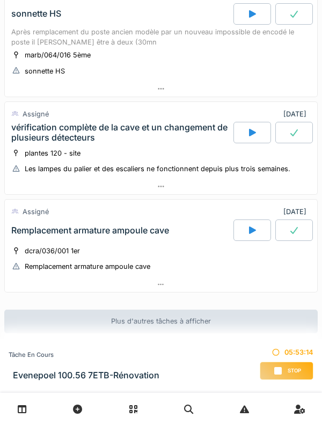
click at [156, 138] on div "vérification complète de la cave et un changement de plusieurs détecteurs" at bounding box center [121, 132] width 220 height 20
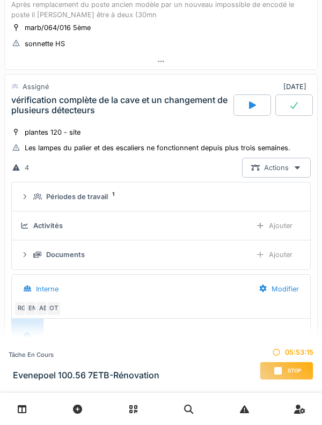
scroll to position [259, 0]
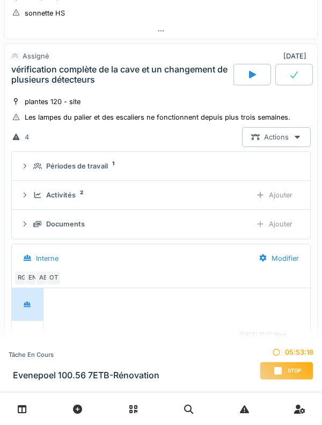
click at [76, 191] on div "Activités 2" at bounding box center [137, 195] width 209 height 10
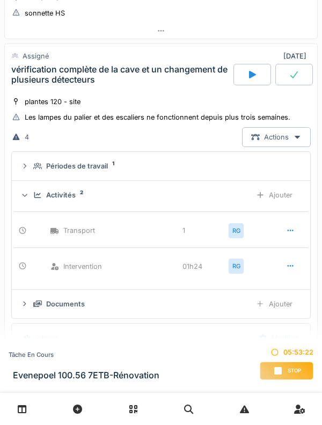
click at [74, 191] on div "Activités" at bounding box center [61, 195] width 30 height 10
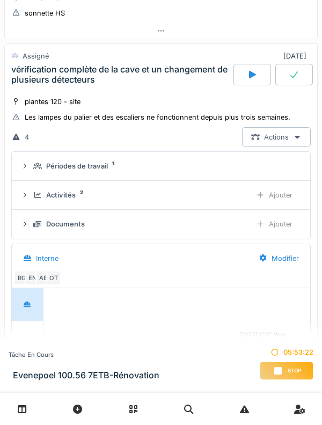
click at [98, 172] on summary "Périodes de travail 1" at bounding box center [161, 166] width 290 height 20
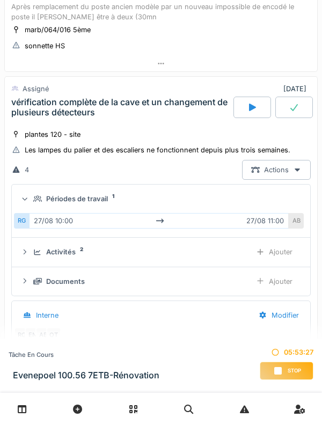
scroll to position [220, 0]
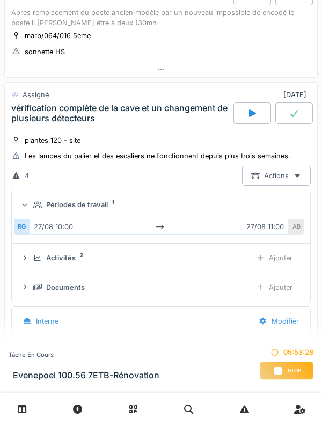
click at [89, 210] on summary "Périodes de travail 1" at bounding box center [161, 205] width 290 height 20
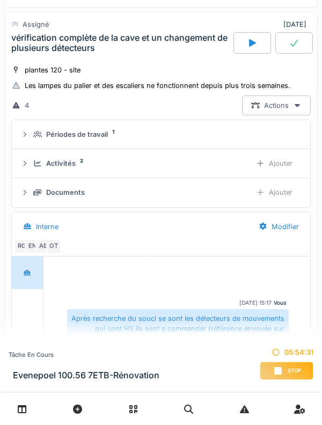
scroll to position [292, 0]
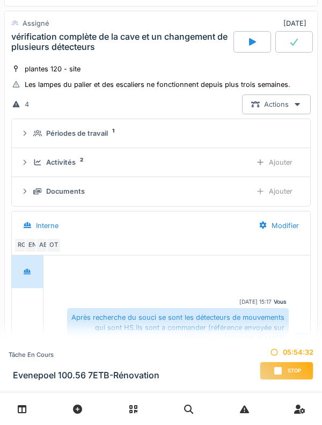
click at [37, 248] on div "AB" at bounding box center [42, 245] width 15 height 15
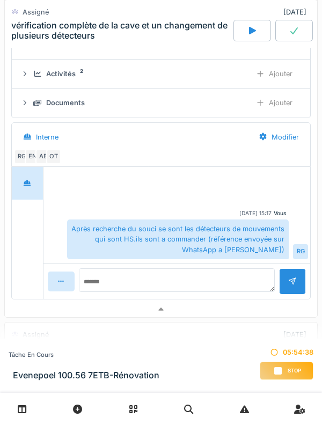
scroll to position [0, 0]
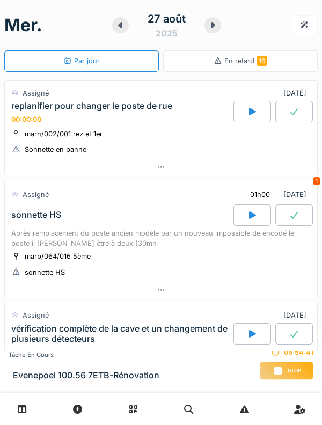
click at [212, 29] on icon at bounding box center [213, 25] width 11 height 9
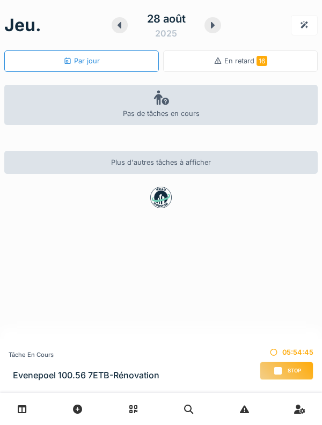
click at [205, 31] on div "28 août 2025" at bounding box center [166, 25] width 109 height 33
click at [205, 28] on div at bounding box center [212, 25] width 17 height 16
click at [205, 31] on div "29 août 2025" at bounding box center [166, 25] width 109 height 33
click at [210, 31] on div at bounding box center [213, 25] width 17 height 16
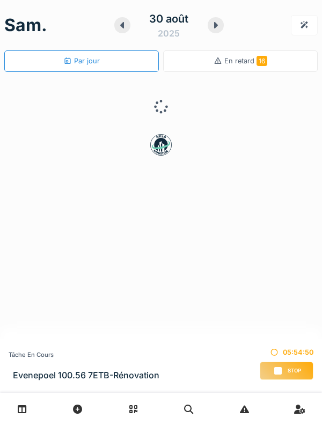
click at [211, 33] on div "30 août 2025" at bounding box center [169, 25] width 110 height 33
click at [212, 32] on div at bounding box center [216, 25] width 17 height 16
click at [209, 32] on div at bounding box center [212, 25] width 16 height 16
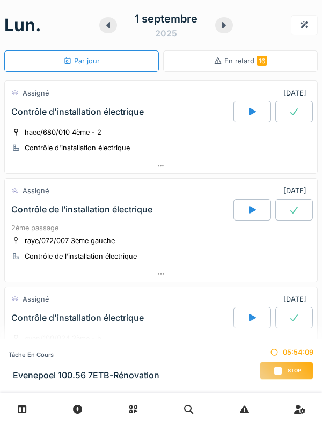
click at [218, 32] on div "1 septembre 2025" at bounding box center [166, 25] width 134 height 33
click at [221, 31] on div at bounding box center [224, 25] width 18 height 16
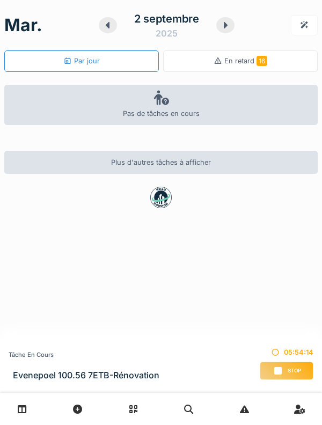
click at [223, 30] on div at bounding box center [225, 25] width 18 height 16
click at [224, 30] on div at bounding box center [226, 25] width 18 height 16
click at [219, 28] on div at bounding box center [225, 25] width 18 height 16
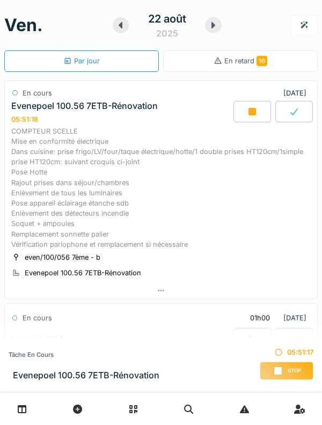
click at [211, 31] on div at bounding box center [213, 25] width 17 height 16
click at [214, 31] on div at bounding box center [213, 25] width 17 height 16
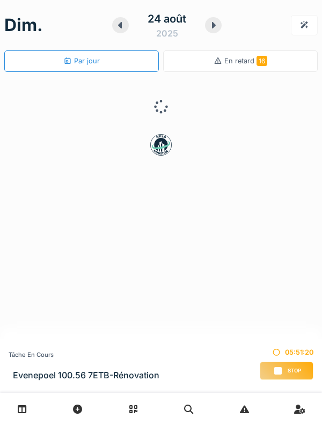
click at [210, 32] on div at bounding box center [213, 25] width 17 height 16
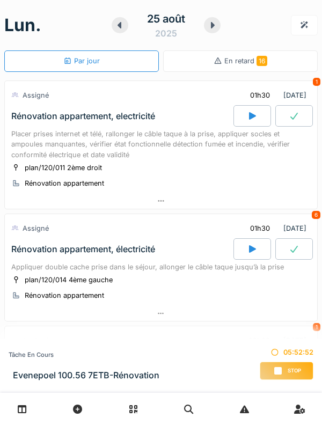
click at [215, 31] on div at bounding box center [212, 25] width 17 height 16
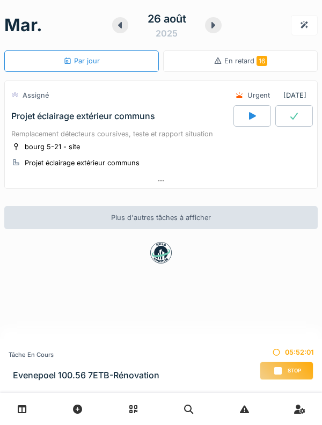
click at [60, 137] on div "Remplacement détecteurs coursives, teste et rapport situation" at bounding box center [160, 134] width 299 height 10
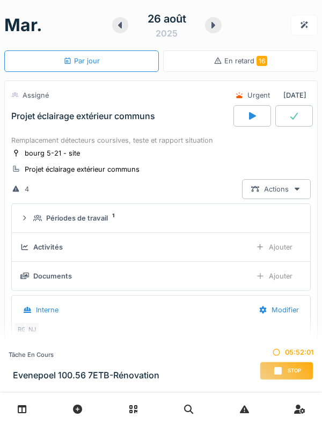
scroll to position [38, 0]
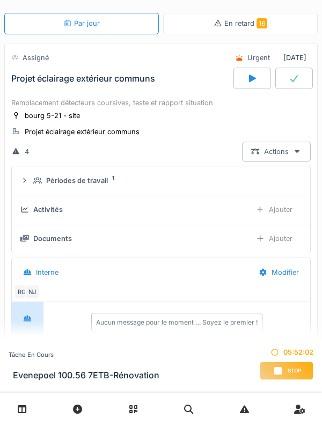
click at [32, 187] on summary "Périodes de travail 1" at bounding box center [161, 181] width 290 height 20
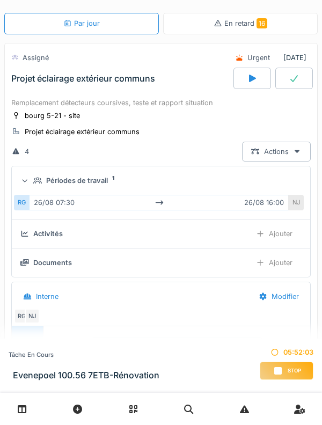
click at [32, 176] on div "Périodes de travail 1" at bounding box center [160, 180] width 281 height 10
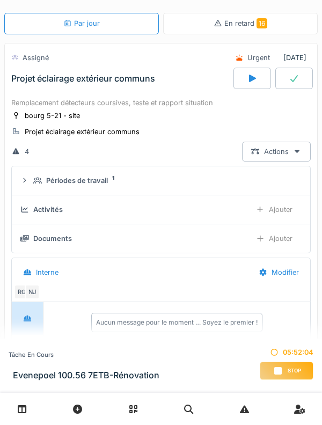
click at [30, 180] on div "Périodes de travail 1" at bounding box center [160, 180] width 281 height 10
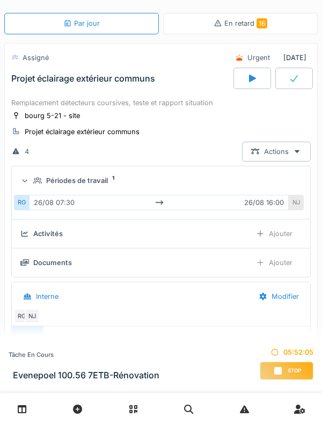
click at [290, 207] on div "NJ" at bounding box center [296, 203] width 15 height 16
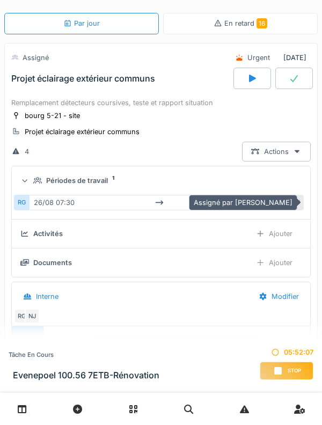
click at [25, 185] on icon at bounding box center [24, 180] width 7 height 9
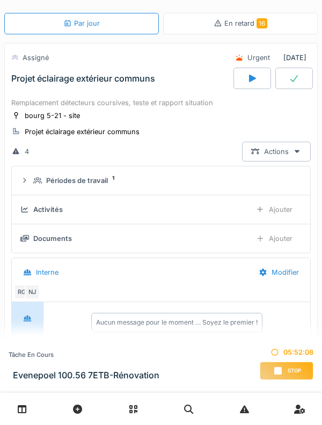
click at [29, 208] on div "Activités" at bounding box center [131, 209] width 222 height 10
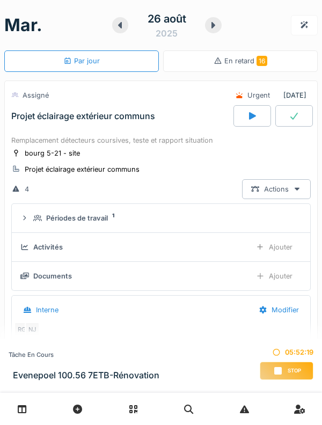
click at [210, 33] on div "26 août 2025" at bounding box center [166, 25] width 109 height 33
click at [205, 29] on div at bounding box center [213, 25] width 17 height 16
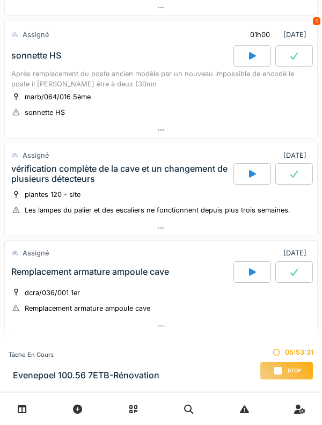
scroll to position [200, 0]
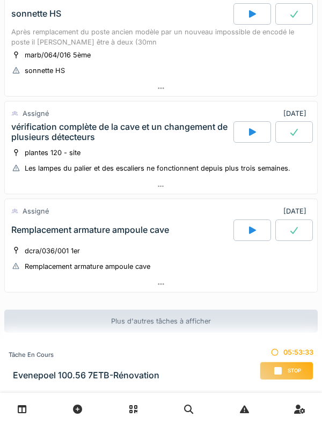
click at [110, 225] on div "Remplacement armature ampoule cave" at bounding box center [90, 230] width 158 height 10
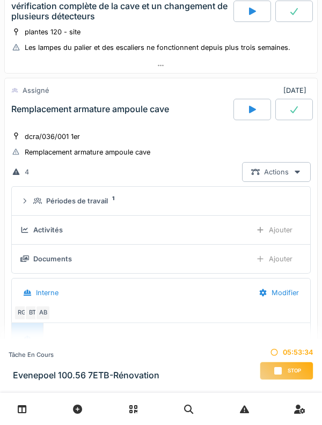
scroll to position [356, 0]
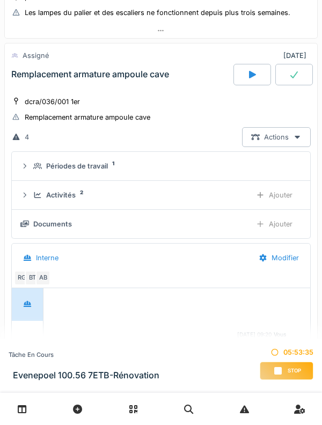
click at [88, 164] on div "Périodes de travail" at bounding box center [77, 166] width 62 height 10
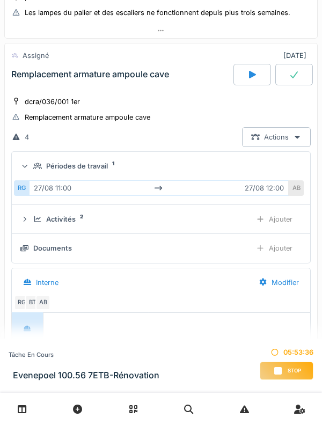
click at [62, 224] on div "Activités 2 Ajouter" at bounding box center [160, 219] width 281 height 20
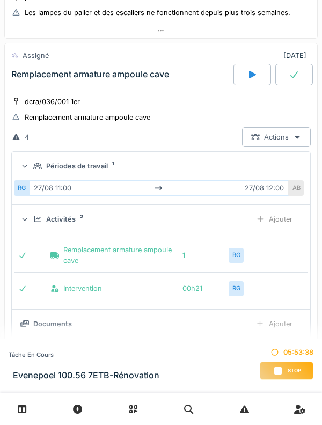
click at [75, 222] on div "Activités" at bounding box center [61, 219] width 30 height 10
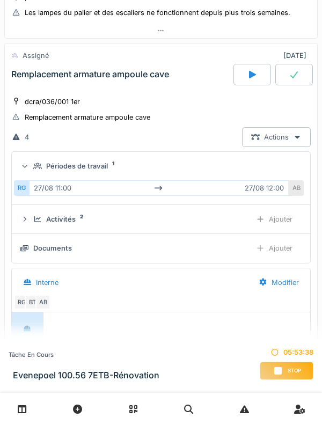
click at [100, 163] on div "Périodes de travail" at bounding box center [77, 166] width 62 height 10
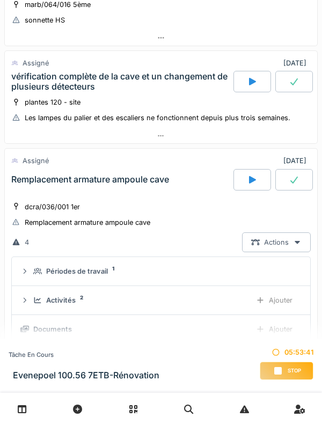
scroll to position [249, 0]
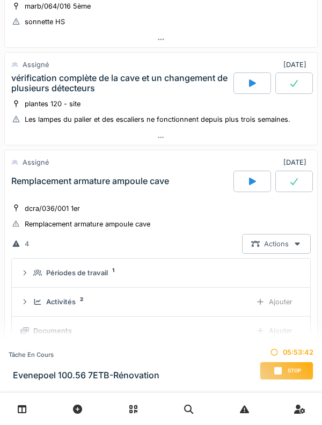
click at [118, 210] on div "dcra/036/001 1er Remplacement armature ampoule cave" at bounding box center [160, 216] width 299 height 27
click at [94, 218] on div "Remplacement armature ampoule cave" at bounding box center [80, 223] width 139 height 11
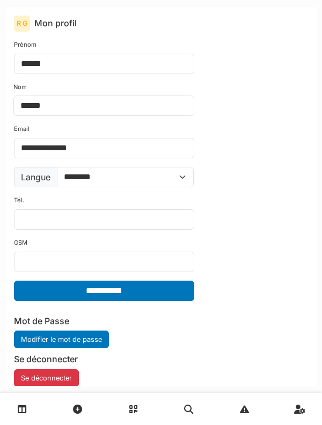
scroll to position [9, 0]
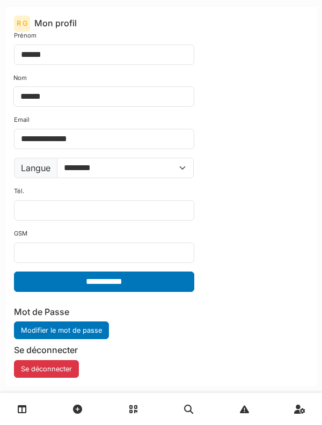
click at [60, 373] on button "Se déconnecter" at bounding box center [46, 369] width 65 height 18
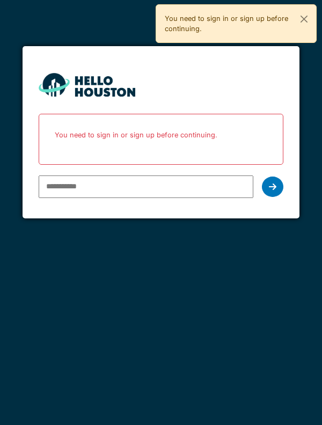
click at [172, 196] on input "email" at bounding box center [146, 186] width 215 height 23
click at [172, 186] on input "email" at bounding box center [146, 186] width 215 height 23
type input "**********"
click at [264, 189] on div at bounding box center [272, 186] width 21 height 20
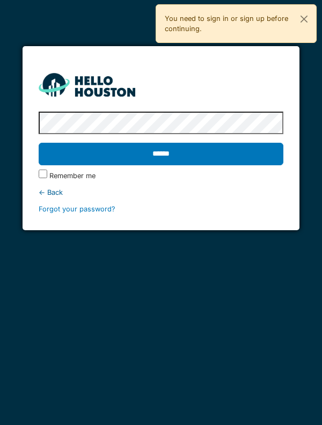
click at [198, 158] on input "******" at bounding box center [161, 154] width 245 height 23
click at [54, 197] on div "← Back" at bounding box center [161, 192] width 245 height 10
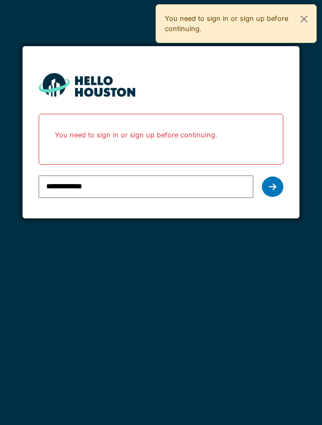
click at [133, 187] on input "**********" at bounding box center [146, 186] width 215 height 23
click at [108, 190] on input "**********" at bounding box center [146, 186] width 215 height 23
click at [103, 187] on input "**********" at bounding box center [146, 186] width 215 height 23
click at [95, 187] on input "**********" at bounding box center [146, 186] width 215 height 23
click at [97, 189] on input "**********" at bounding box center [146, 186] width 215 height 23
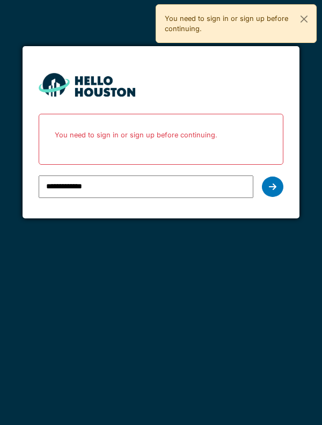
click at [101, 184] on input "**********" at bounding box center [146, 186] width 215 height 23
click at [99, 183] on input "**********" at bounding box center [146, 186] width 215 height 23
click at [98, 184] on input "**********" at bounding box center [146, 186] width 215 height 23
click at [85, 182] on input "**********" at bounding box center [146, 186] width 215 height 23
click at [40, 186] on input "**********" at bounding box center [146, 186] width 215 height 23
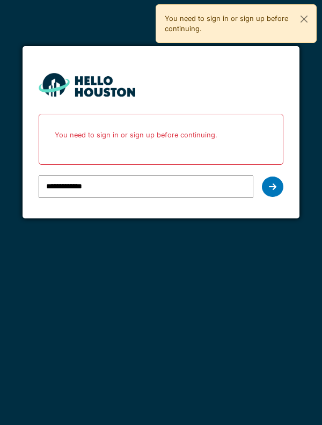
click at [97, 188] on input "**********" at bounding box center [146, 186] width 215 height 23
click at [95, 191] on input "**********" at bounding box center [146, 186] width 215 height 23
click at [63, 191] on input "**********" at bounding box center [146, 186] width 215 height 23
click at [60, 190] on input "**********" at bounding box center [146, 186] width 215 height 23
type input "**********"
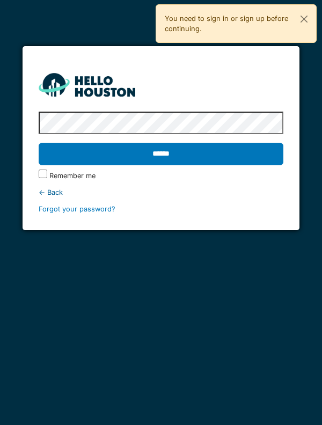
click at [274, 193] on div "← Back" at bounding box center [161, 192] width 245 height 10
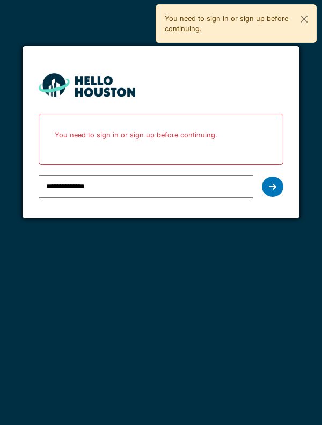
click at [268, 195] on div at bounding box center [272, 186] width 21 height 20
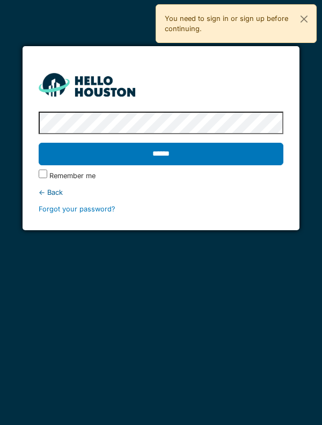
click at [67, 164] on input "******" at bounding box center [161, 154] width 245 height 23
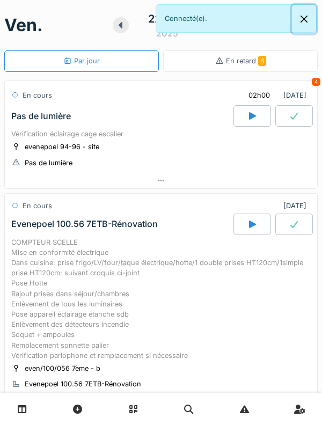
click at [309, 21] on button "Close" at bounding box center [304, 19] width 24 height 28
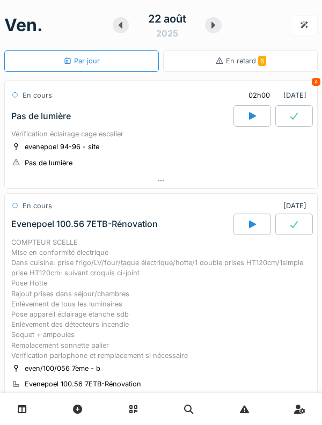
click at [207, 28] on div at bounding box center [213, 25] width 17 height 16
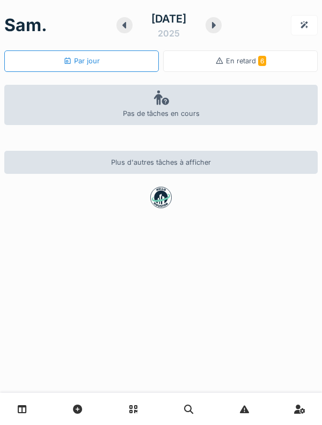
click at [212, 27] on icon at bounding box center [213, 25] width 11 height 9
click at [211, 27] on icon at bounding box center [213, 25] width 11 height 9
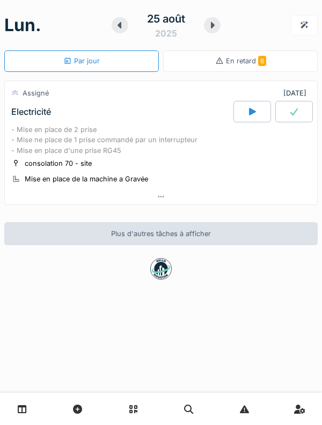
click at [212, 28] on icon at bounding box center [212, 25] width 11 height 9
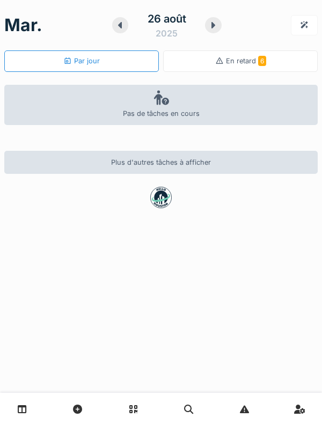
click at [213, 31] on div at bounding box center [213, 25] width 17 height 16
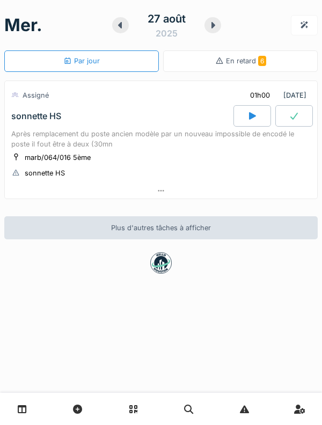
click at [211, 21] on icon at bounding box center [213, 25] width 11 height 9
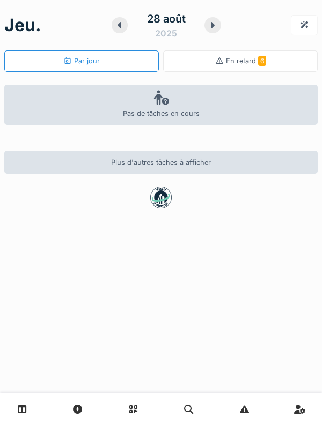
click at [210, 31] on div at bounding box center [212, 25] width 17 height 16
click at [216, 27] on icon at bounding box center [213, 25] width 11 height 9
click at [216, 28] on icon at bounding box center [213, 25] width 11 height 9
click at [215, 26] on icon at bounding box center [213, 25] width 11 height 9
click at [219, 23] on icon at bounding box center [223, 25] width 11 height 9
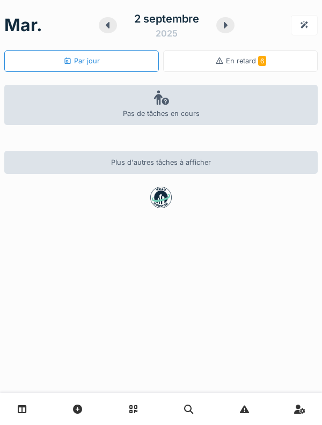
click at [220, 32] on div "2 septembre 2025" at bounding box center [167, 25] width 136 height 33
click at [221, 30] on div at bounding box center [225, 25] width 18 height 16
click at [222, 32] on div at bounding box center [226, 25] width 18 height 16
click at [223, 31] on div at bounding box center [225, 25] width 18 height 16
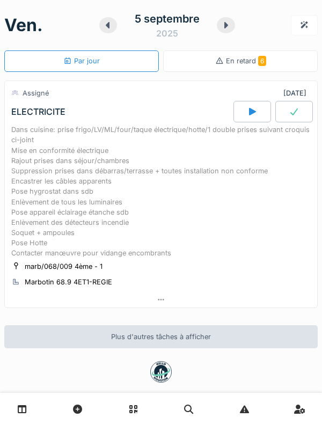
click at [188, 176] on div "Dans cuisine: prise frigo/LV/ML/four/taque électrique/hotte/1 double prises sui…" at bounding box center [160, 191] width 299 height 134
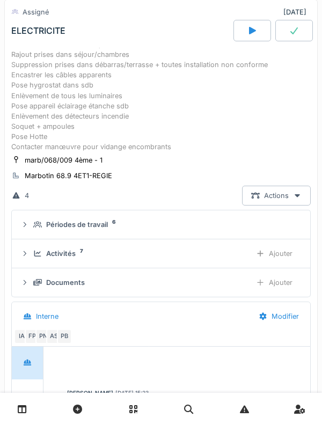
scroll to position [113, 0]
click at [89, 225] on div "Périodes de travail" at bounding box center [77, 224] width 62 height 10
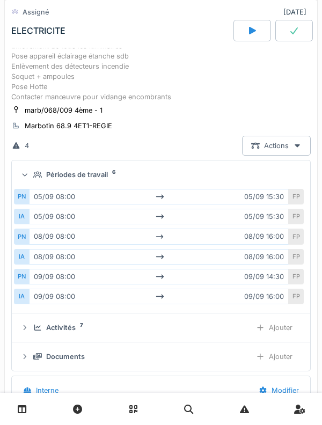
scroll to position [167, 0]
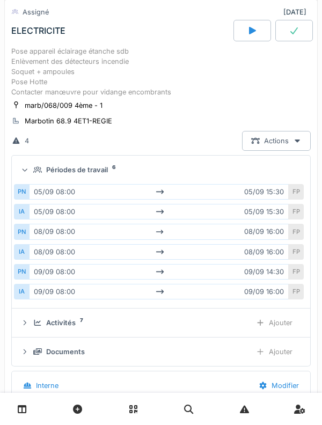
click at [100, 168] on div "Périodes de travail" at bounding box center [77, 170] width 62 height 10
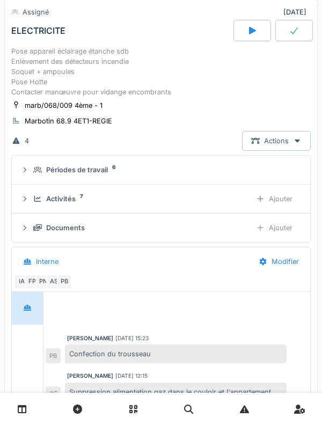
click at [81, 196] on sup "7" at bounding box center [81, 196] width 3 height 0
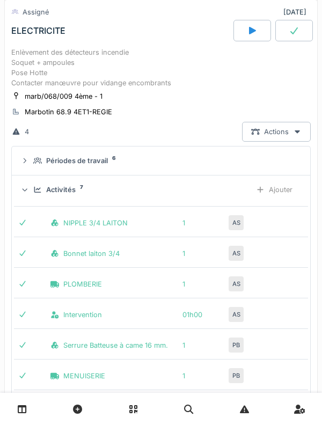
scroll to position [172, 0]
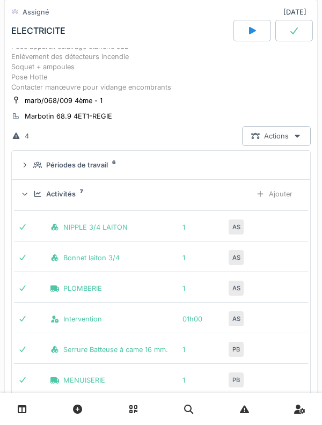
click at [75, 198] on div "Activités" at bounding box center [61, 194] width 30 height 10
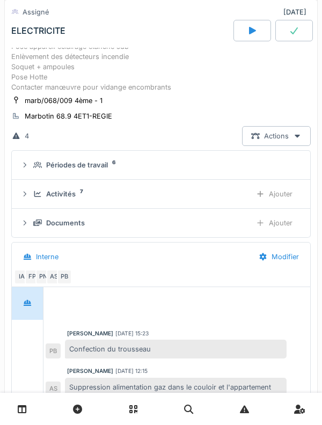
click at [116, 162] on div "Périodes de travail 6" at bounding box center [165, 165] width 264 height 10
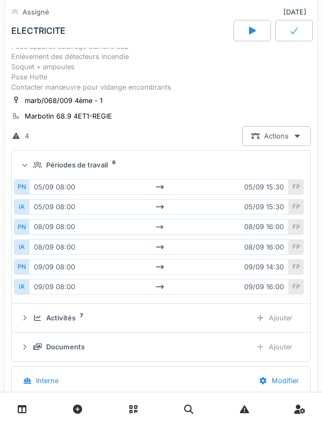
click at [101, 165] on div "Périodes de travail" at bounding box center [77, 165] width 62 height 10
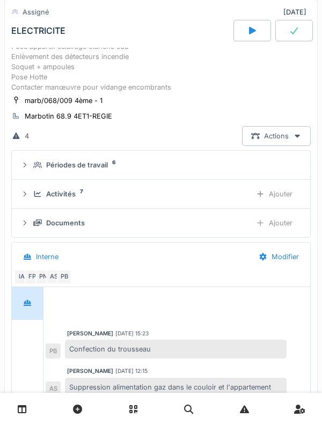
click at [100, 161] on div "Périodes de travail" at bounding box center [77, 165] width 62 height 10
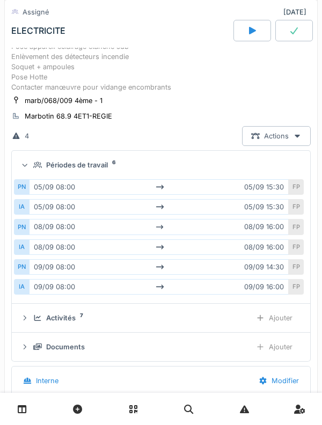
click at [83, 167] on div "Périodes de travail" at bounding box center [77, 165] width 62 height 10
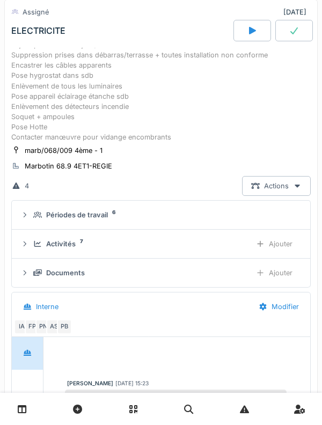
scroll to position [120, 0]
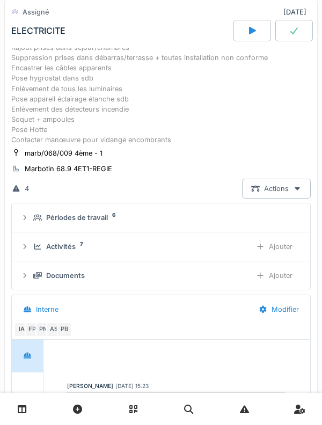
click at [34, 242] on div "Activités 7" at bounding box center [137, 246] width 209 height 10
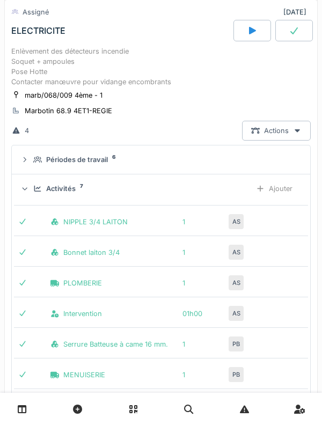
scroll to position [177, 0]
click at [36, 195] on div "Activités 7 Ajouter" at bounding box center [160, 189] width 281 height 20
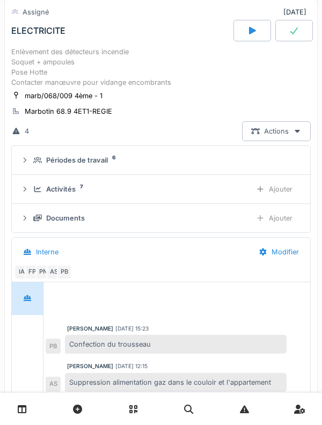
click at [34, 224] on div "Documents Ajouter" at bounding box center [160, 218] width 281 height 20
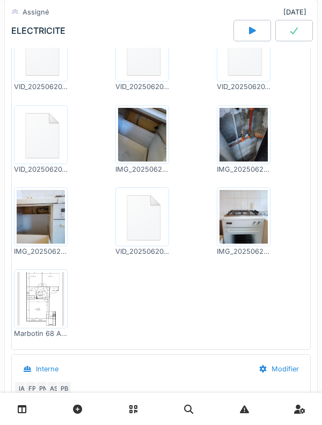
scroll to position [400, 0]
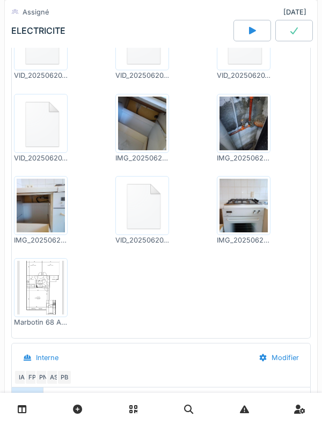
click at [35, 283] on img at bounding box center [41, 288] width 48 height 54
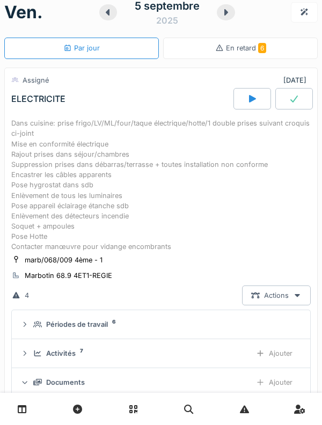
scroll to position [0, 0]
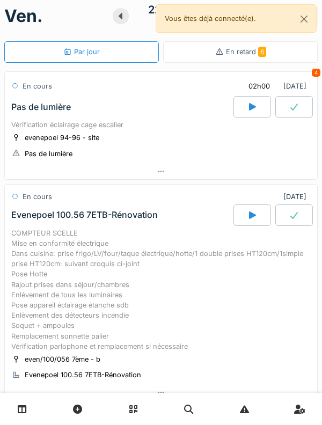
click at [36, 235] on div "COMPTEUR SCELLE Mise en conformité électrique Dans cuisine: prise frigo/LV/four…" at bounding box center [160, 289] width 299 height 123
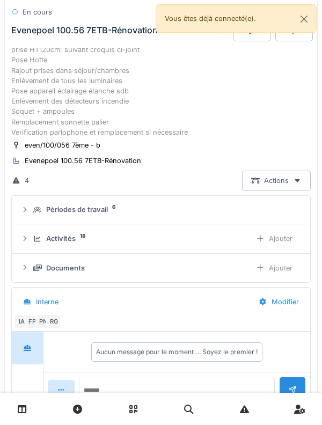
scroll to position [257, 0]
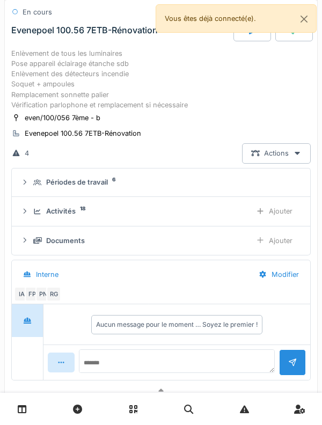
click at [35, 216] on div "Activités 18" at bounding box center [137, 211] width 209 height 10
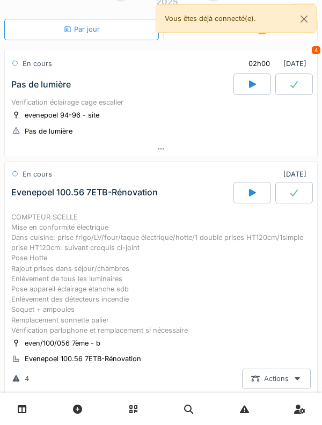
scroll to position [0, 0]
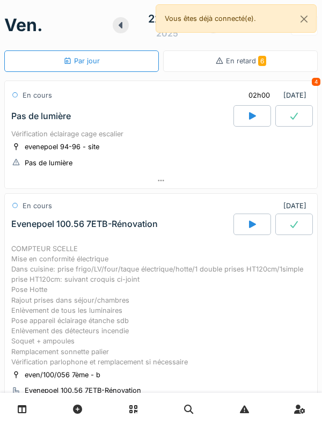
click at [49, 258] on div "COMPTEUR SCELLE Mise en conformité électrique Dans cuisine: prise frigo/LV/four…" at bounding box center [160, 305] width 299 height 123
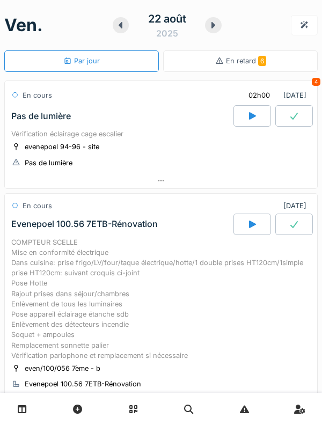
click at [291, 409] on link at bounding box center [299, 408] width 27 height 25
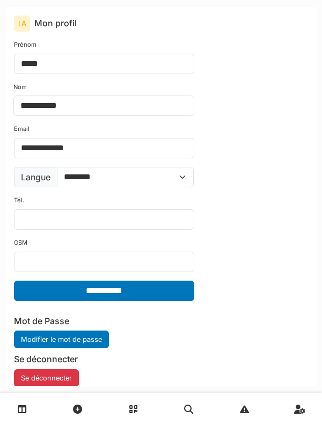
scroll to position [9, 0]
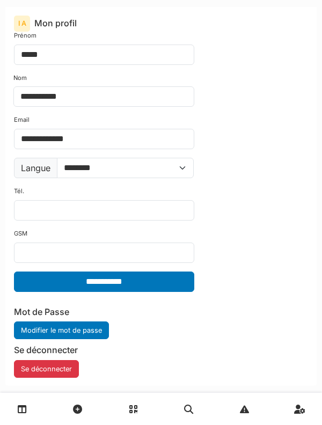
click at [57, 369] on button "Se déconnecter" at bounding box center [46, 369] width 65 height 18
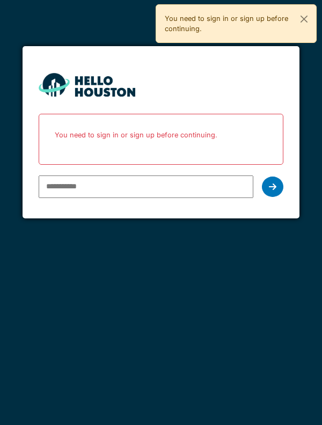
click at [167, 197] on input "email" at bounding box center [146, 186] width 215 height 23
type input "**********"
click at [267, 196] on div "**********" at bounding box center [161, 186] width 245 height 31
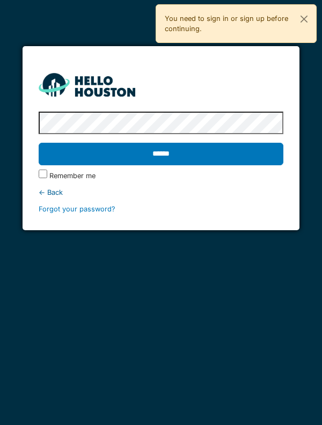
scroll to position [2, 0]
click at [259, 163] on input "******" at bounding box center [161, 154] width 245 height 23
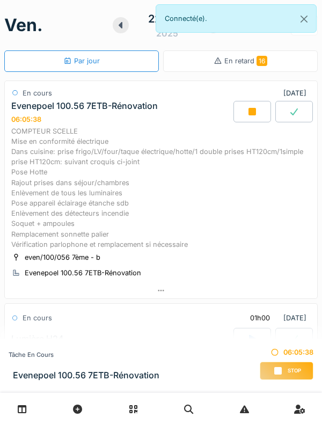
click at [40, 147] on div "COMPTEUR SCELLE Mise en conformité électrique Dans cuisine: prise frigo/LV/four…" at bounding box center [160, 187] width 299 height 123
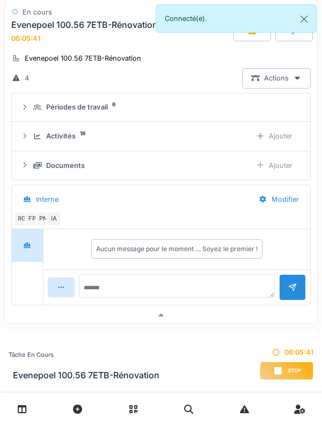
scroll to position [220, 0]
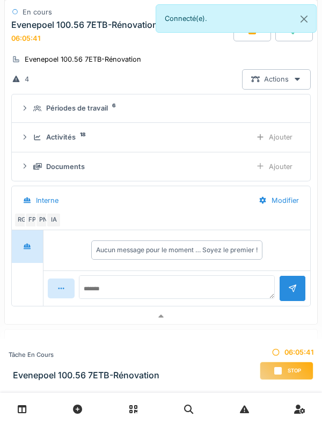
click at [36, 140] on icon at bounding box center [37, 137] width 7 height 6
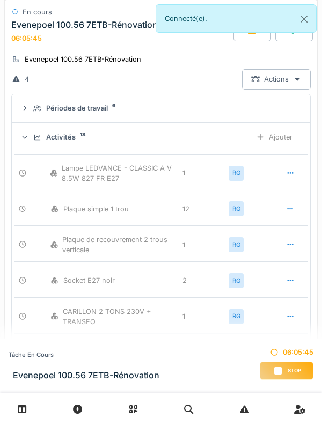
click at [281, 147] on div "Ajouter" at bounding box center [274, 137] width 55 height 20
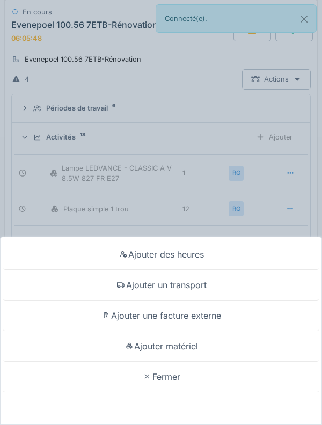
click at [203, 344] on div "Ajouter matériel" at bounding box center [161, 346] width 316 height 31
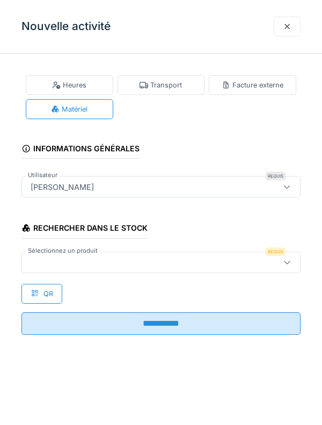
click at [247, 264] on div at bounding box center [143, 262] width 234 height 12
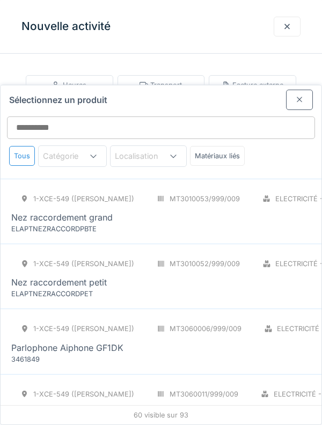
scroll to position [3314, 0]
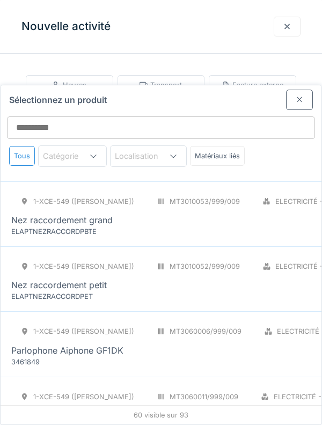
click at [241, 213] on div "Nez raccordement grand" at bounding box center [270, 219] width 518 height 13
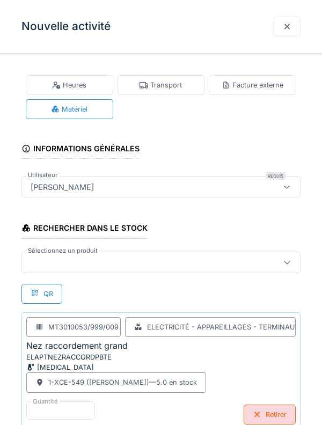
click at [195, 263] on div at bounding box center [143, 262] width 234 height 12
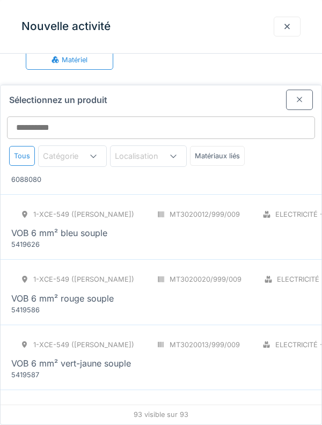
scroll to position [5784, 0]
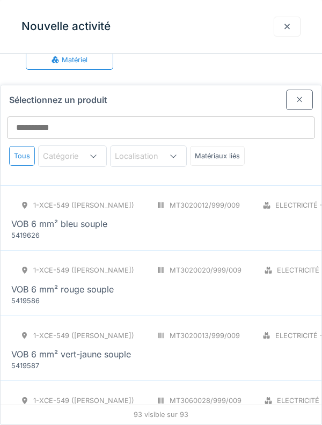
click at [299, 90] on div at bounding box center [299, 100] width 27 height 20
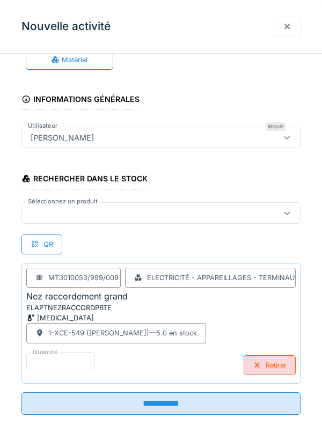
click at [191, 413] on input "**********" at bounding box center [160, 403] width 279 height 23
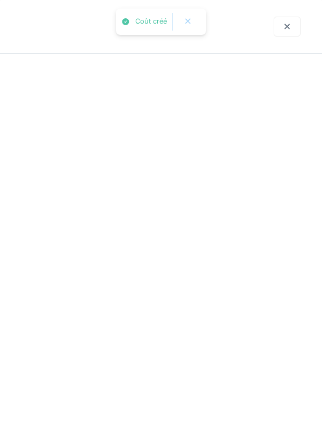
scroll to position [0, 0]
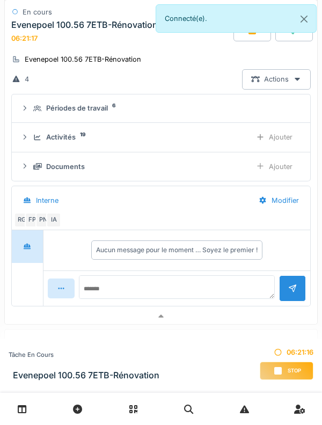
click at [296, 368] on span "Stop" at bounding box center [294, 371] width 13 height 8
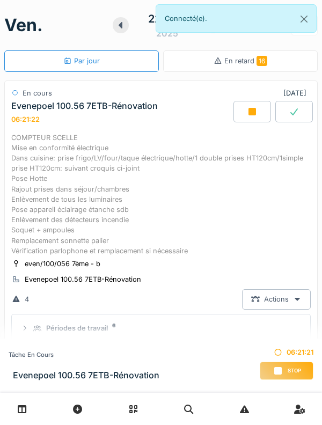
click at [255, 117] on div at bounding box center [252, 111] width 38 height 21
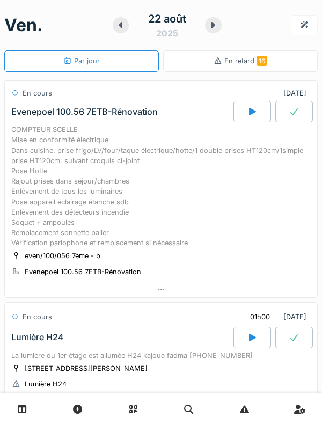
click at [2, 282] on div "[DATE] Par jour En retard 16 En cours [DATE] Evenepoel 100.56 7ETB-Rénovation C…" at bounding box center [161, 212] width 322 height 425
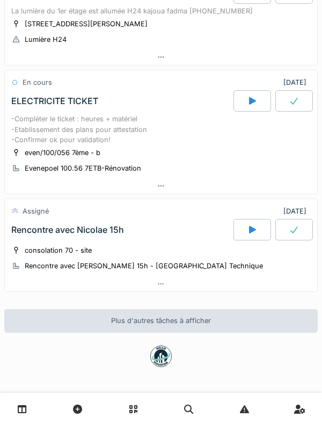
scroll to position [355, 0]
click at [256, 224] on div at bounding box center [252, 229] width 38 height 21
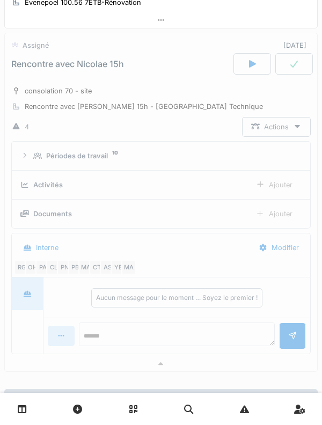
scroll to position [510, 0]
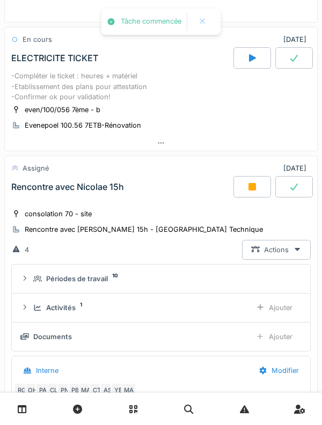
click at [34, 197] on div "Rencontre avec Nicolae 15h" at bounding box center [121, 186] width 224 height 21
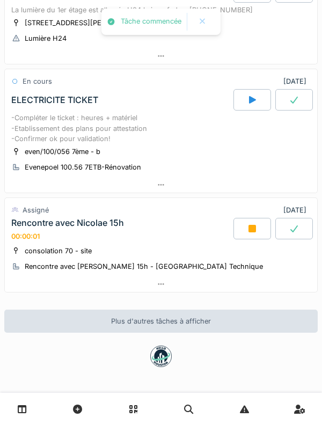
scroll to position [356, 0]
